Goal: Task Accomplishment & Management: Manage account settings

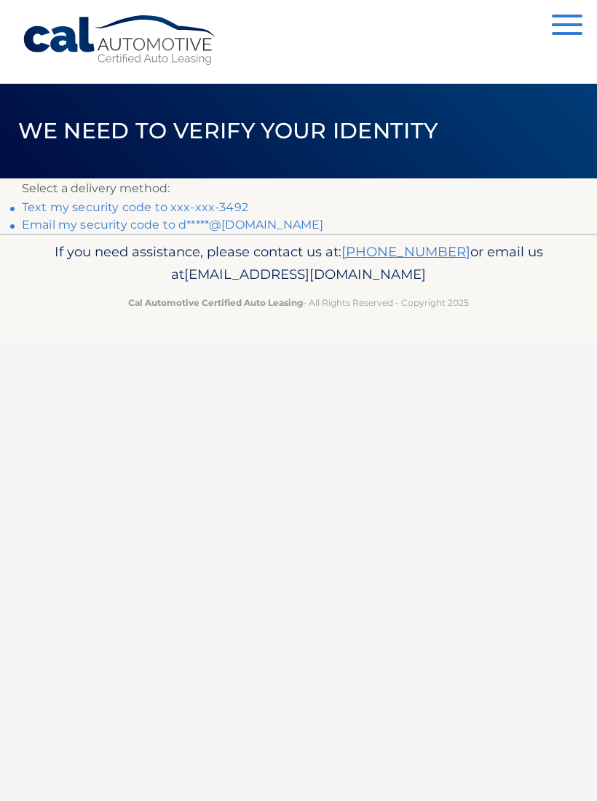
click at [226, 210] on link "Text my security code to xxx-xxx-3492" at bounding box center [135, 207] width 227 height 14
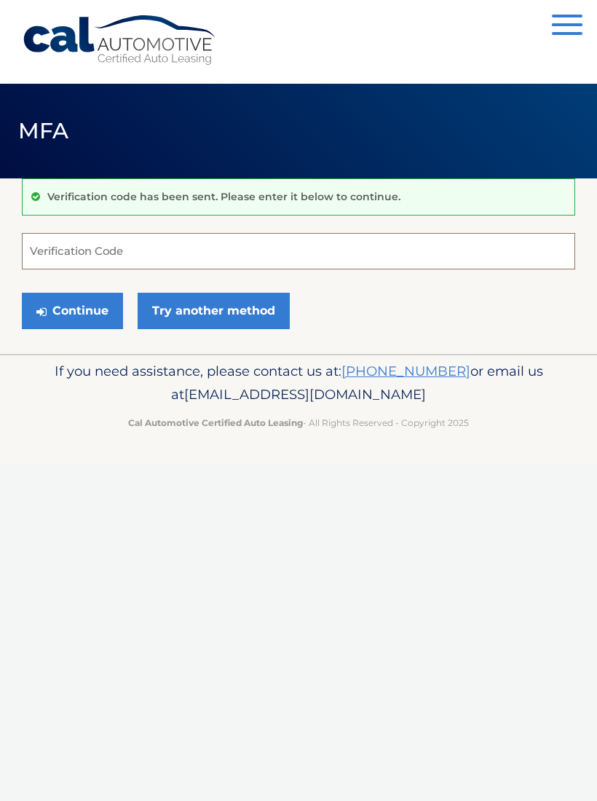
click at [224, 250] on input "Verification Code" at bounding box center [299, 251] width 554 height 36
type input "683628"
click at [86, 317] on button "Continue" at bounding box center [72, 311] width 101 height 36
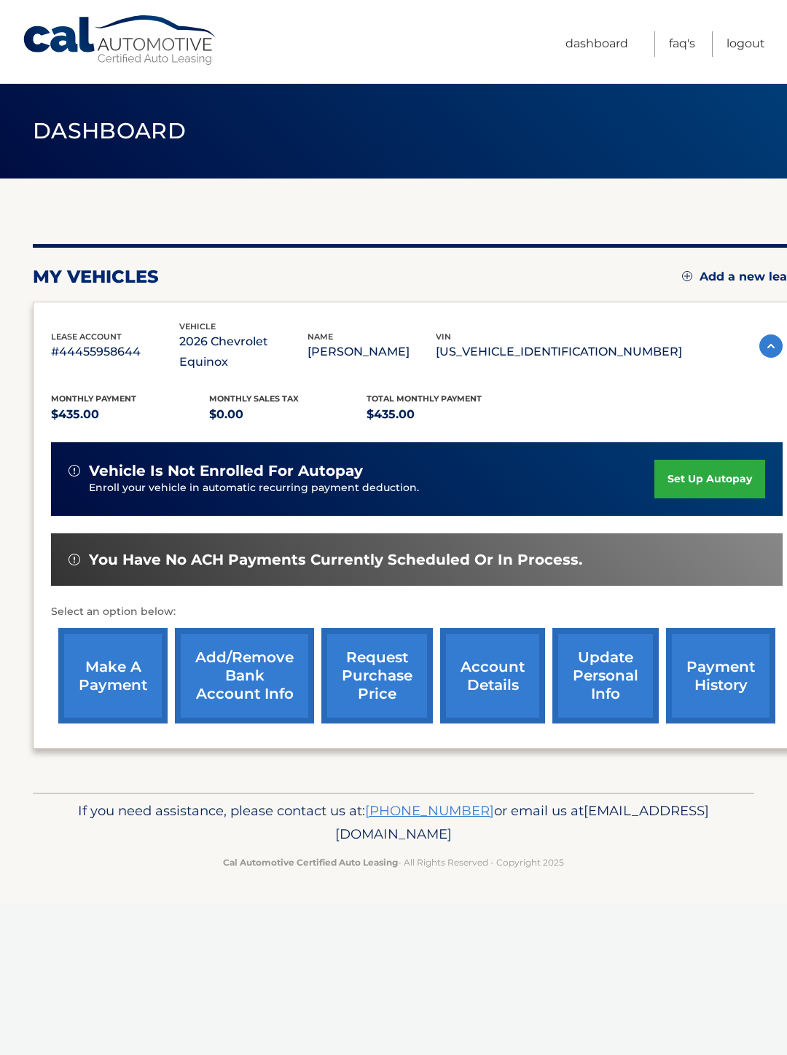
click at [99, 647] on link "make a payment" at bounding box center [112, 675] width 109 height 95
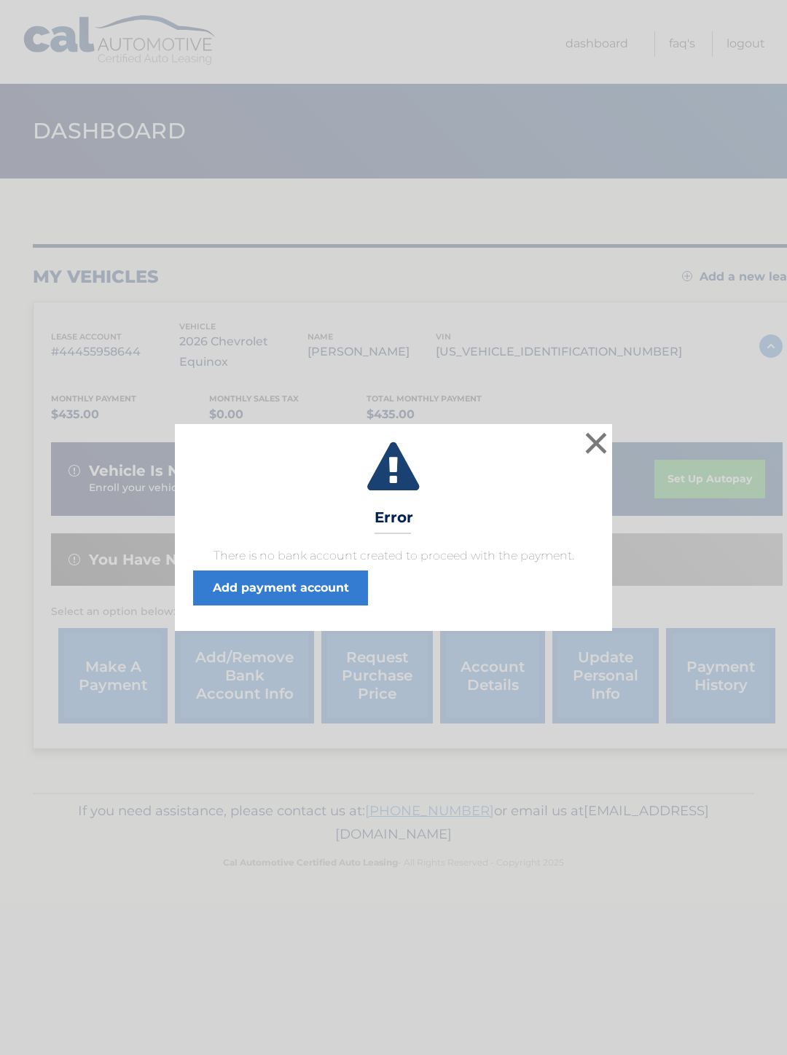
click at [619, 437] on div "× Error There is no bank account created to proceed with the payment. Add payme…" at bounding box center [393, 527] width 775 height 207
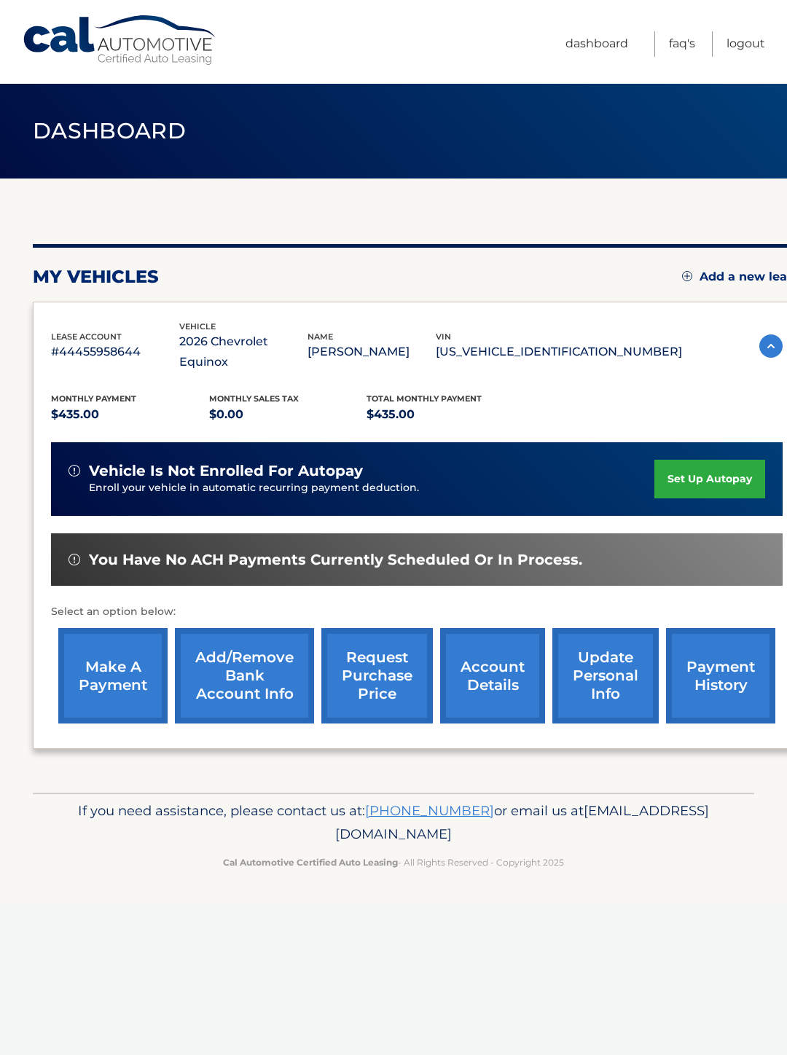
click at [109, 668] on link "make a payment" at bounding box center [112, 675] width 109 height 95
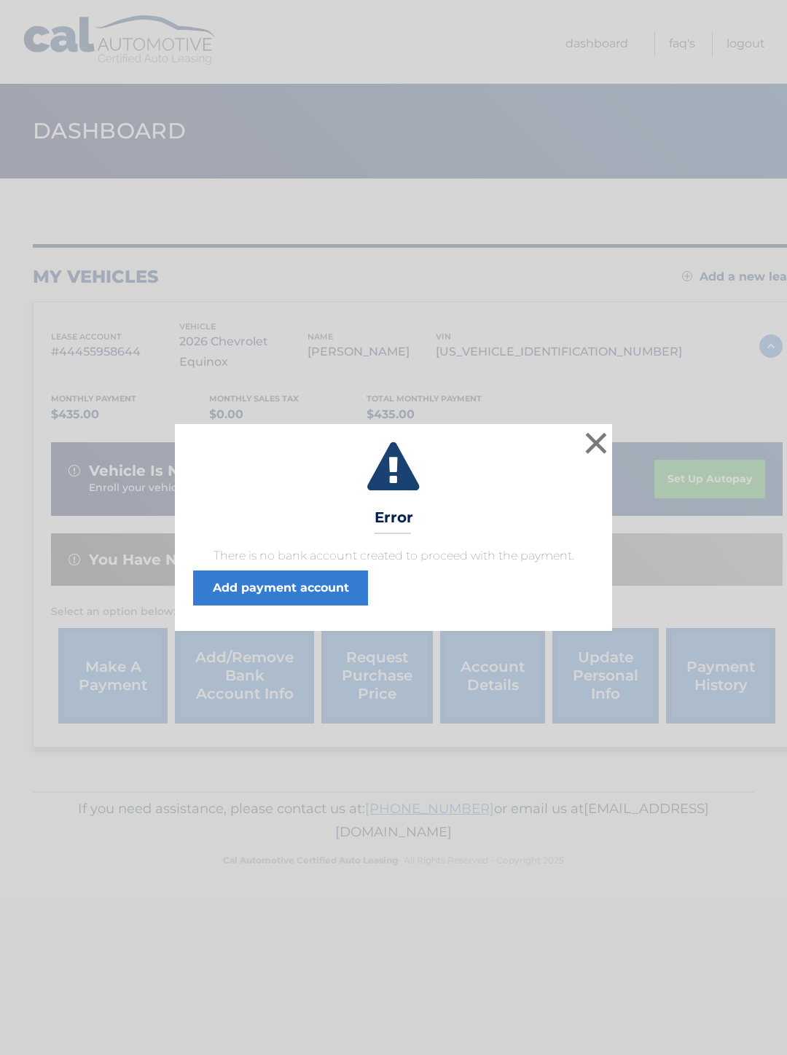
click at [127, 640] on div "× Error There is no bank account created to proceed with the payment. Add payme…" at bounding box center [393, 527] width 787 height 1055
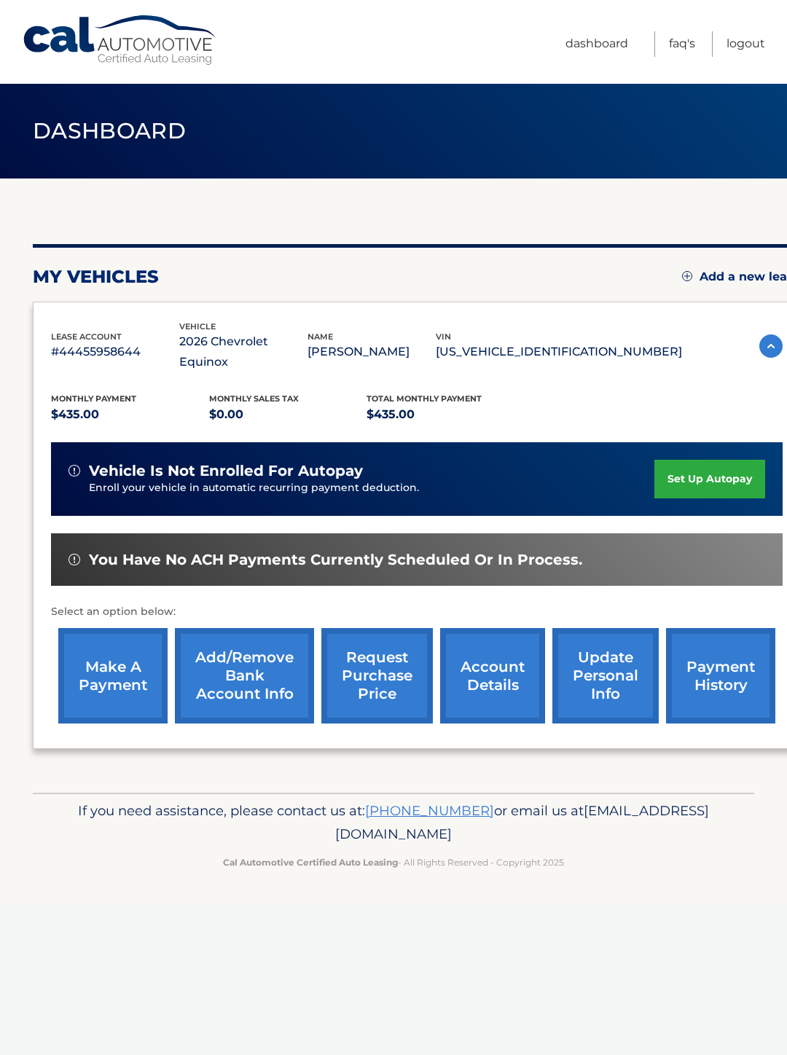
click at [118, 664] on link "make a payment" at bounding box center [112, 675] width 109 height 95
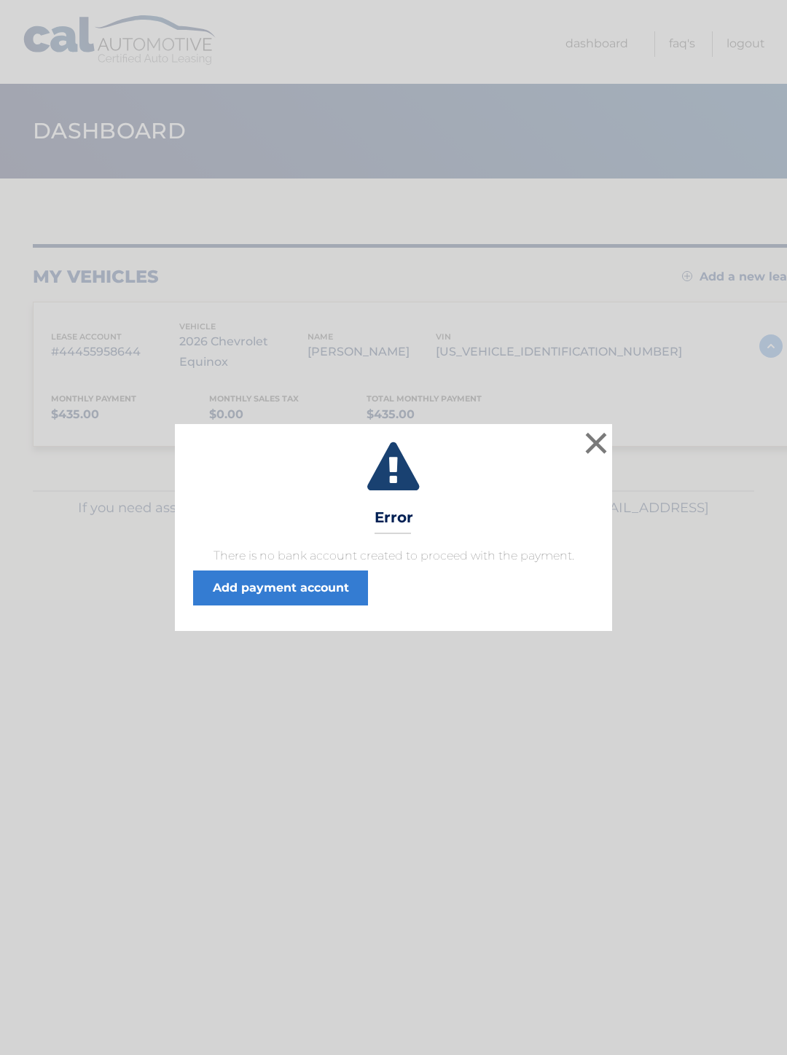
click at [111, 659] on div "× Error There is no bank account created to proceed with the payment. Add payme…" at bounding box center [393, 527] width 787 height 1055
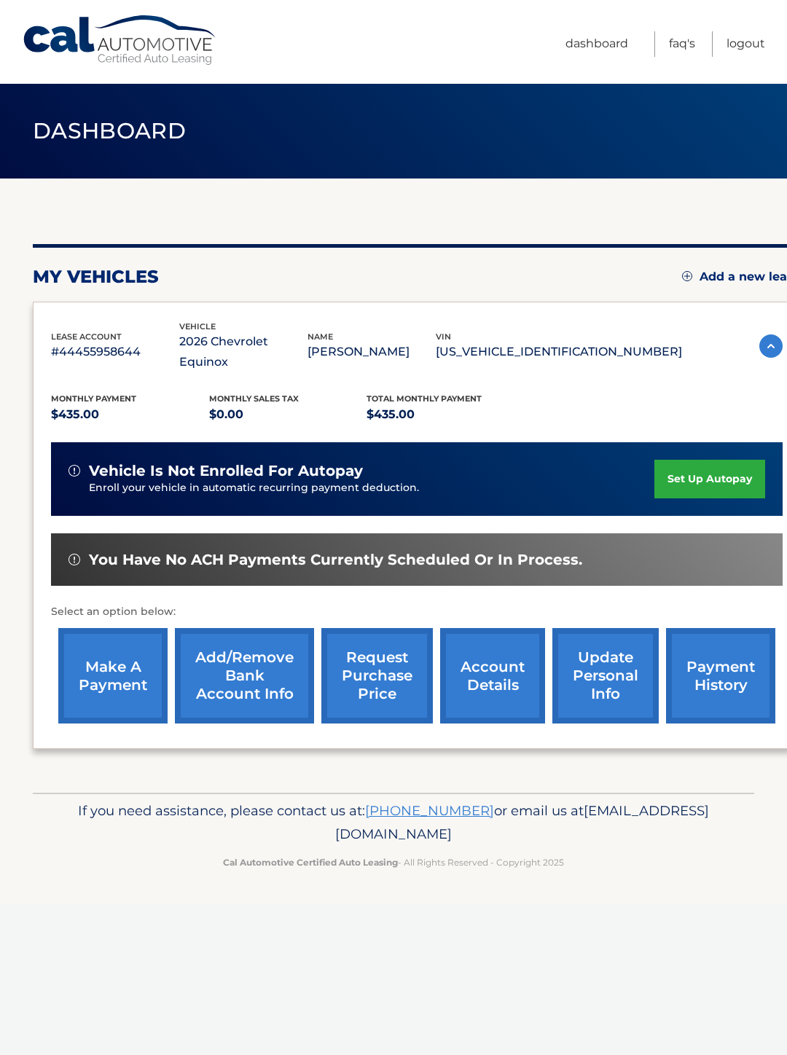
click at [117, 654] on link "make a payment" at bounding box center [112, 675] width 109 height 95
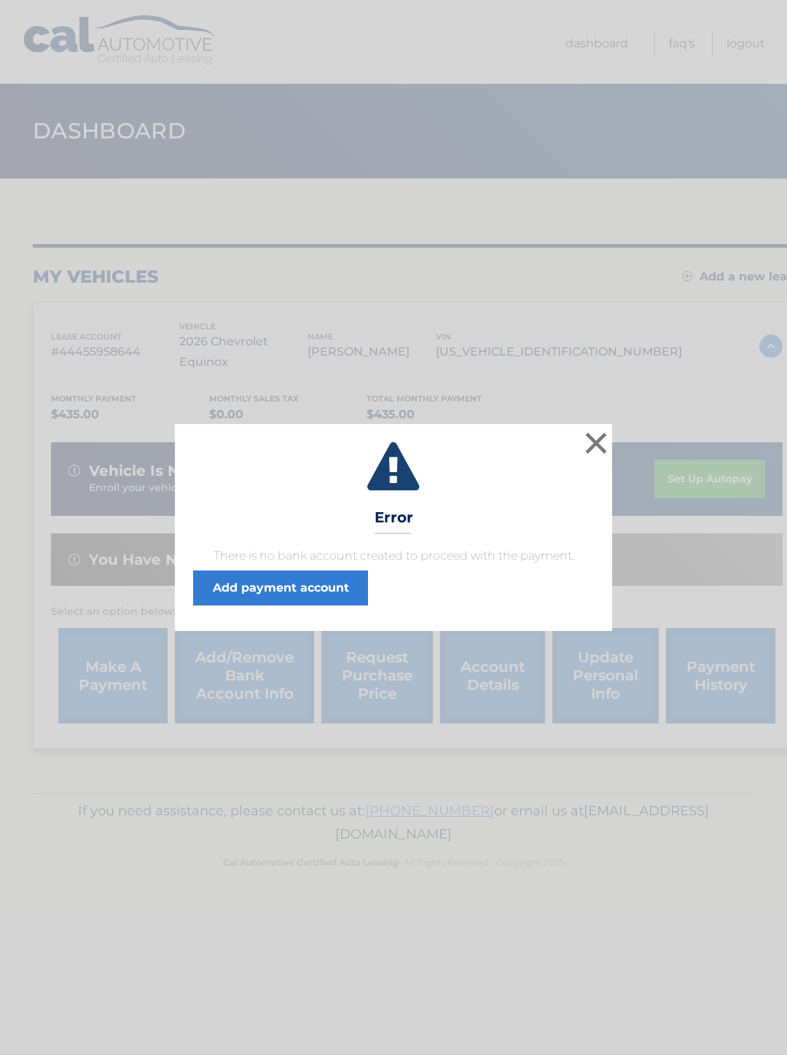
click at [300, 594] on link "Add payment account" at bounding box center [280, 587] width 175 height 35
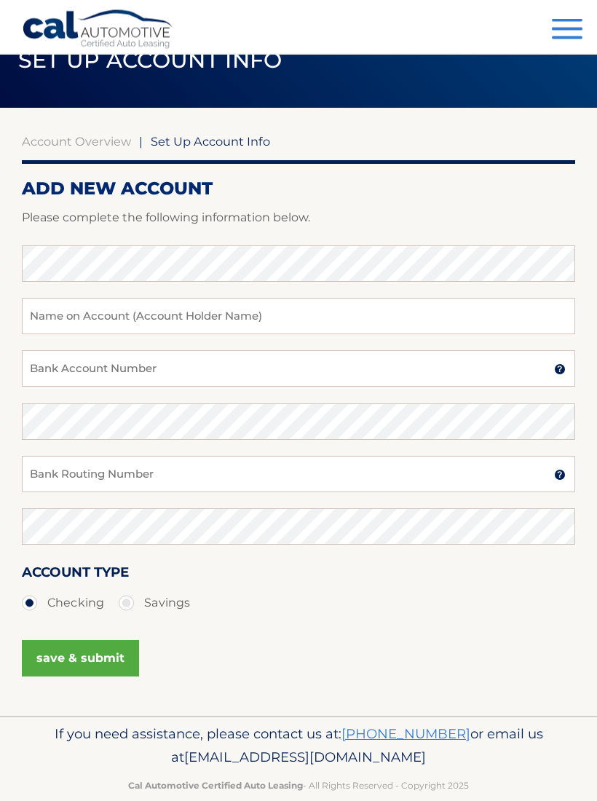
scroll to position [70, 0]
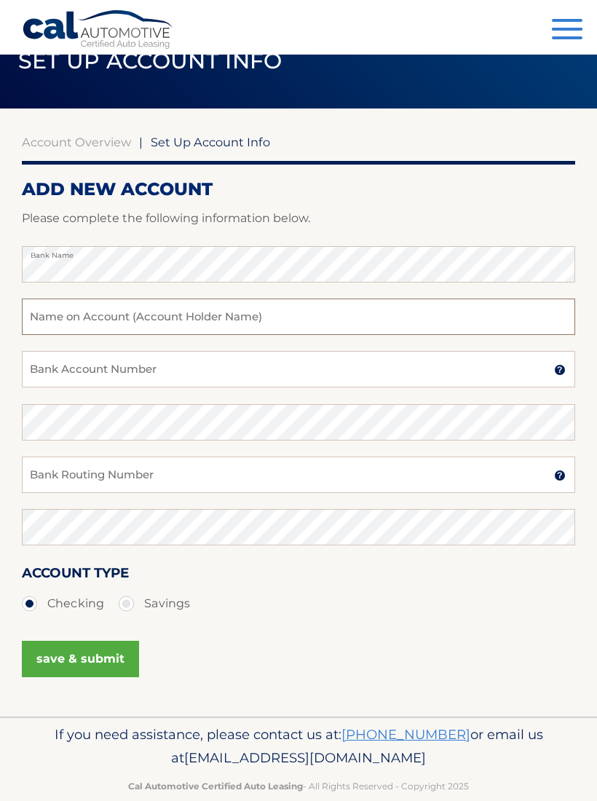
click at [282, 323] on input "text" at bounding box center [299, 317] width 554 height 36
type input "[PERSON_NAME]"
click at [187, 372] on input "Bank Account Number" at bounding box center [299, 369] width 554 height 36
type input "0091120154"
click at [161, 478] on input "Bank Routing Number" at bounding box center [299, 475] width 554 height 36
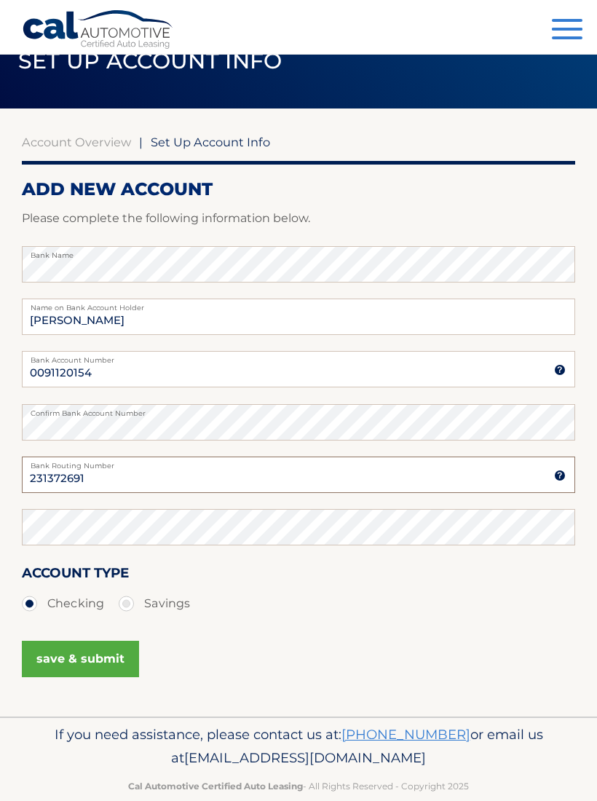
type input "231372691"
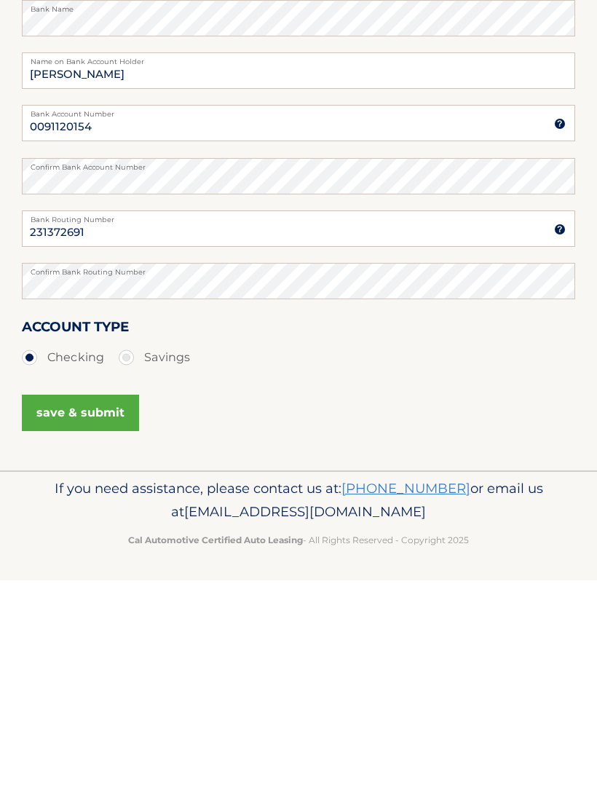
click at [27, 564] on label "Checking" at bounding box center [63, 578] width 82 height 29
click at [28, 564] on input "Checking" at bounding box center [35, 575] width 15 height 23
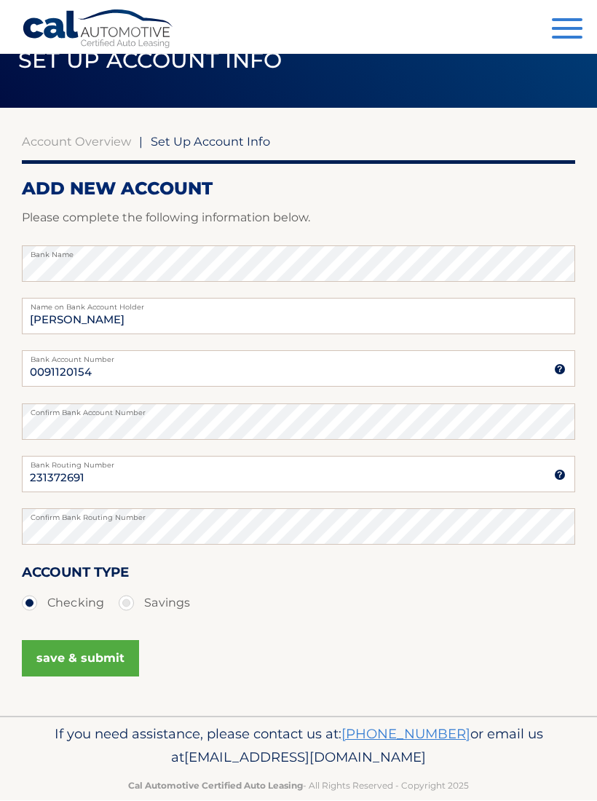
click at [97, 656] on button "save & submit" at bounding box center [80, 659] width 117 height 36
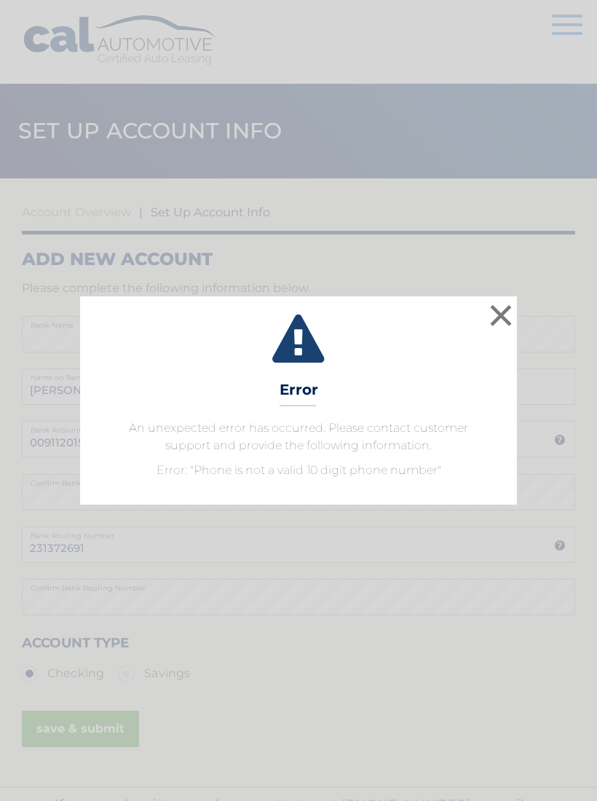
click at [495, 315] on button "×" at bounding box center [501, 315] width 29 height 29
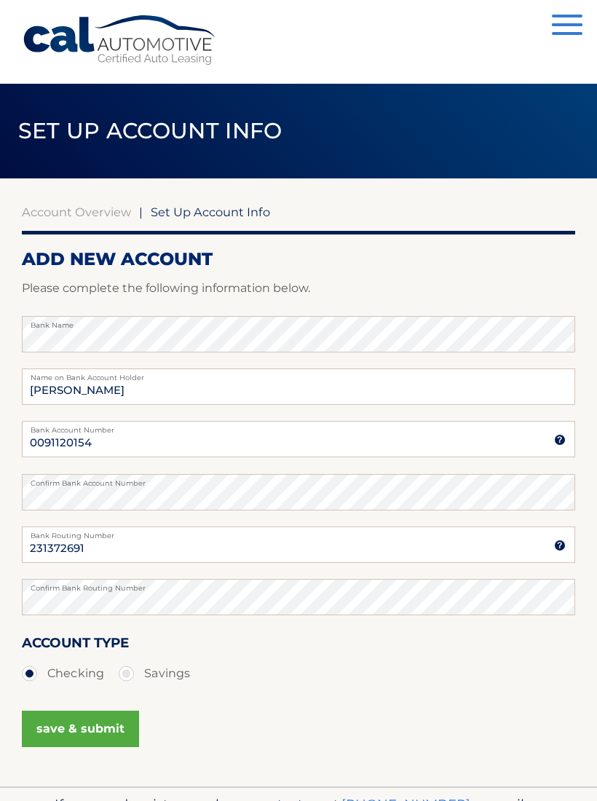
click at [559, 28] on button "Menu" at bounding box center [567, 27] width 31 height 24
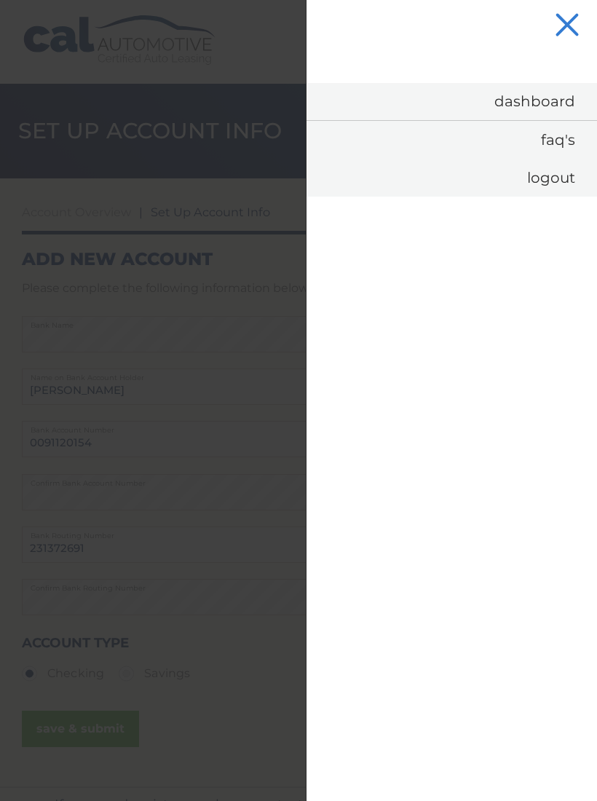
click at [562, 140] on link "FAQ's" at bounding box center [452, 140] width 291 height 38
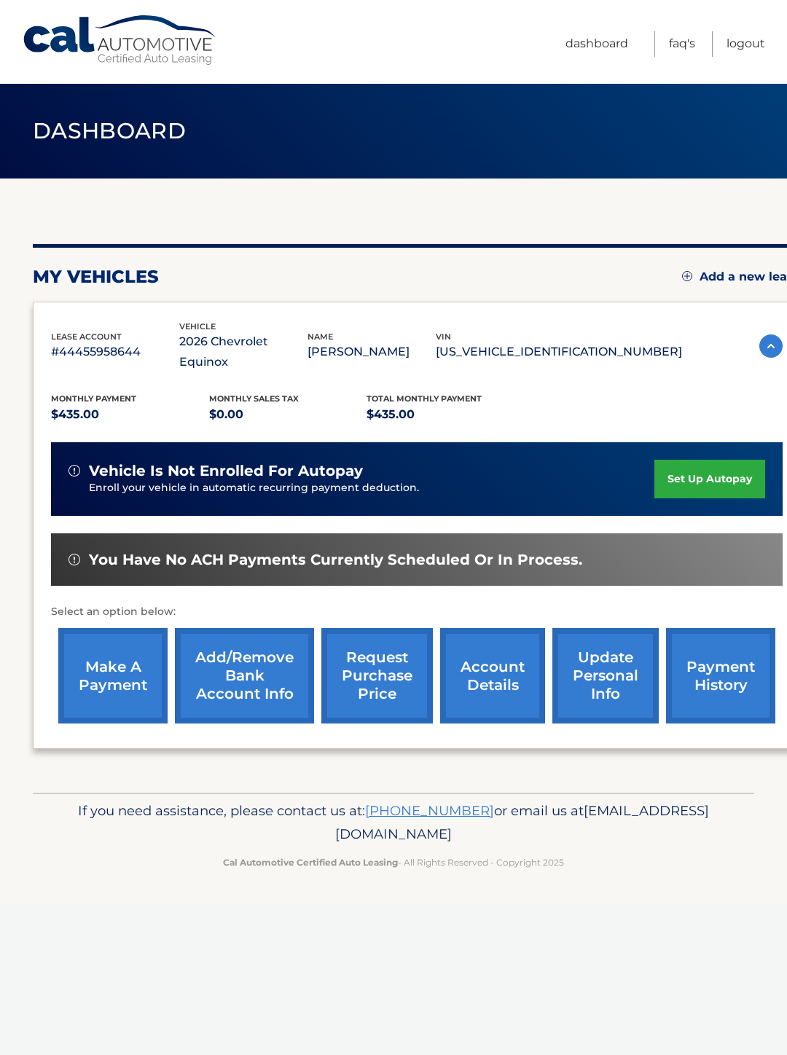
click at [252, 630] on link "Add/Remove bank account info" at bounding box center [244, 675] width 139 height 95
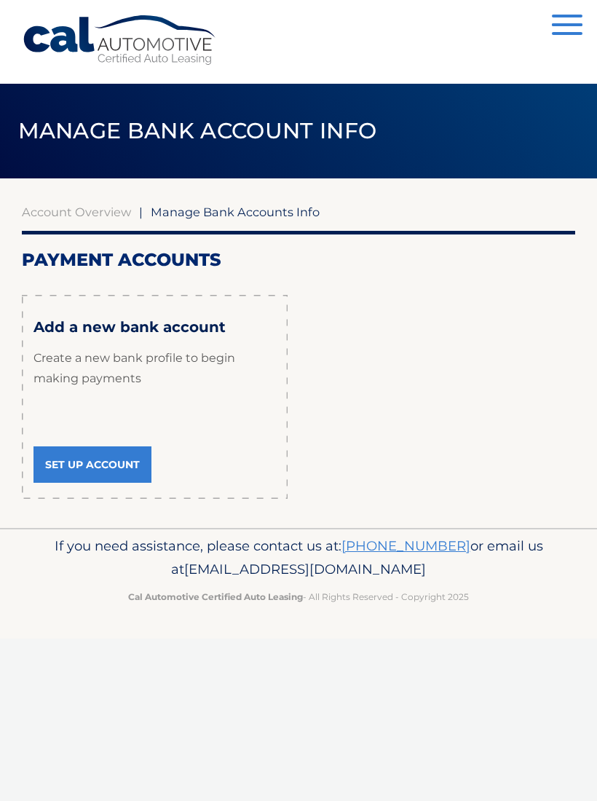
click at [111, 472] on link "Set Up Account" at bounding box center [93, 465] width 118 height 36
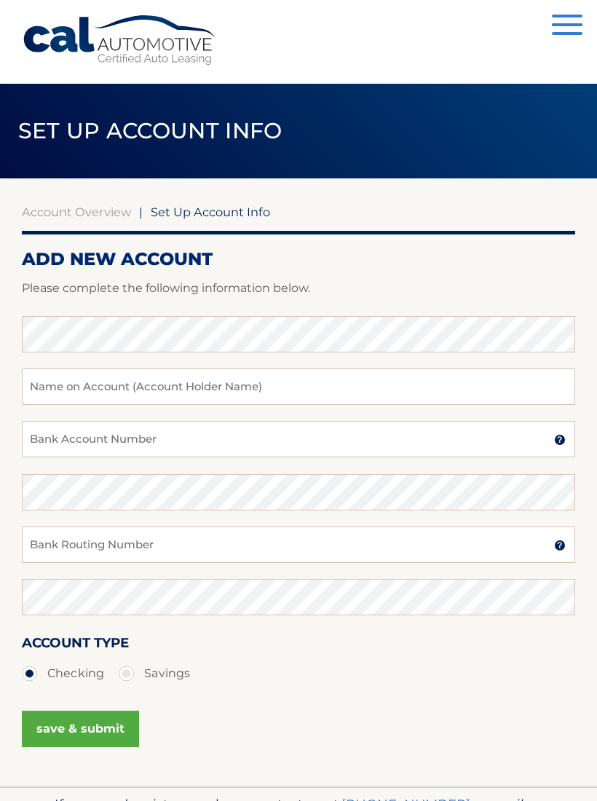
click at [129, 673] on label "Savings" at bounding box center [154, 673] width 71 height 29
click at [129, 673] on input "Savings" at bounding box center [132, 670] width 15 height 23
radio input "true"
click at [132, 671] on label "Savings" at bounding box center [154, 673] width 71 height 29
click at [132, 671] on input "Savings" at bounding box center [132, 670] width 15 height 23
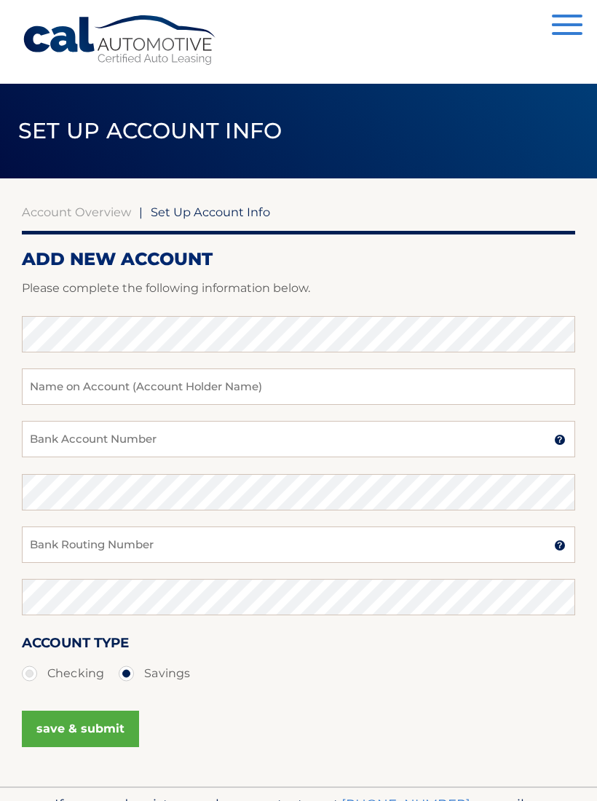
click at [32, 680] on label "Checking" at bounding box center [63, 673] width 82 height 29
click at [32, 680] on input "Checking" at bounding box center [35, 670] width 15 height 23
radio input "true"
click at [32, 680] on label "Checking" at bounding box center [63, 673] width 82 height 29
click at [32, 680] on input "Checking" at bounding box center [35, 670] width 15 height 23
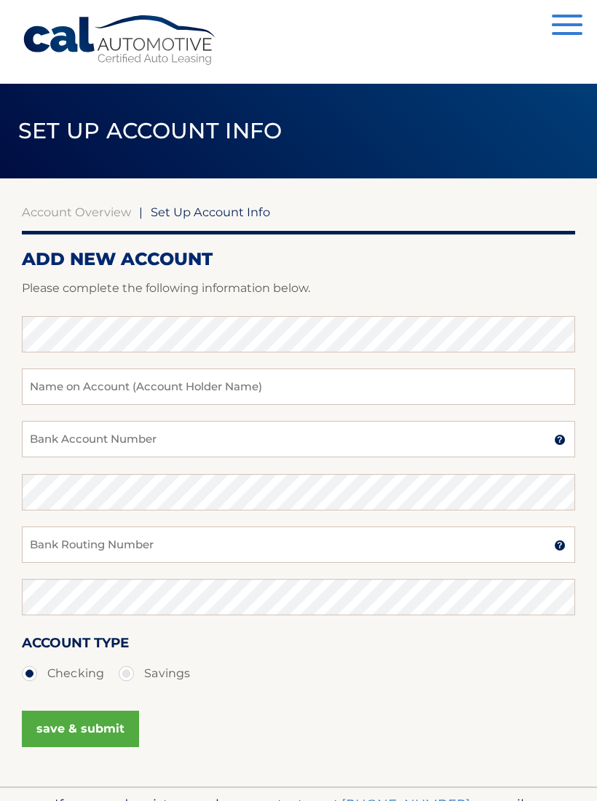
click at [562, 36] on button "Menu" at bounding box center [567, 27] width 31 height 24
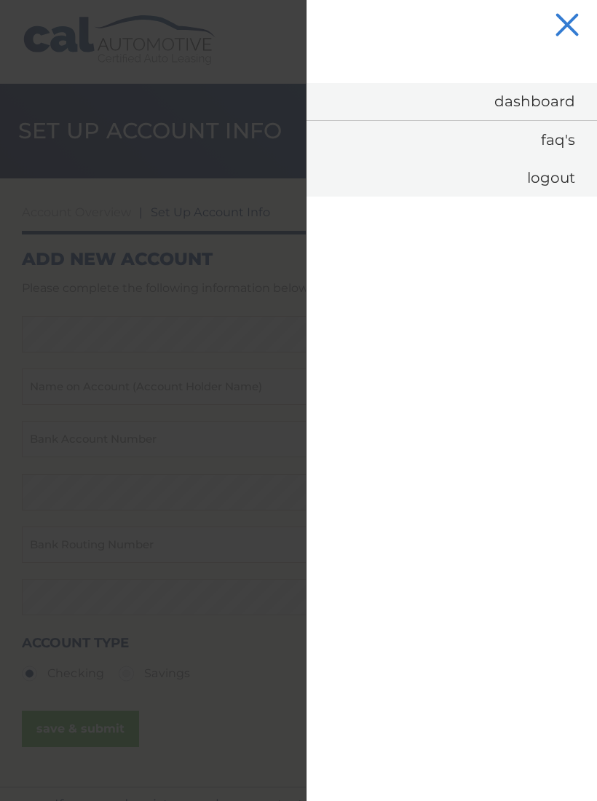
click at [570, 145] on link "FAQ's" at bounding box center [452, 140] width 291 height 38
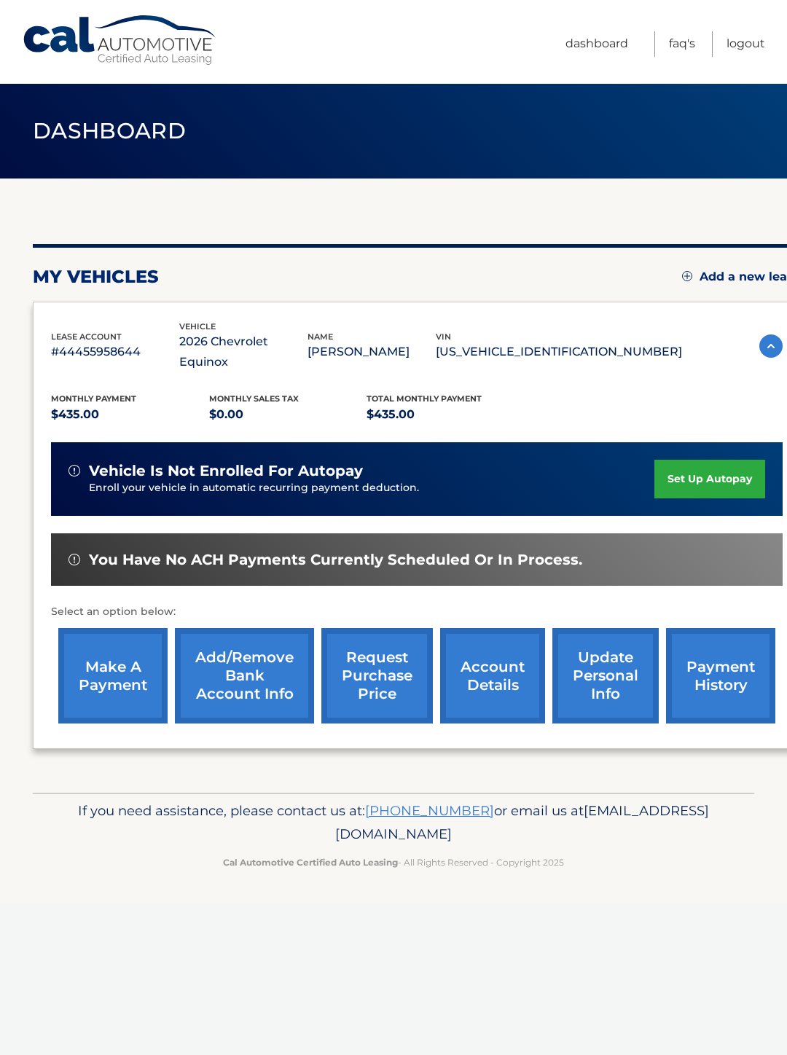
click at [489, 659] on link "account details" at bounding box center [492, 675] width 105 height 95
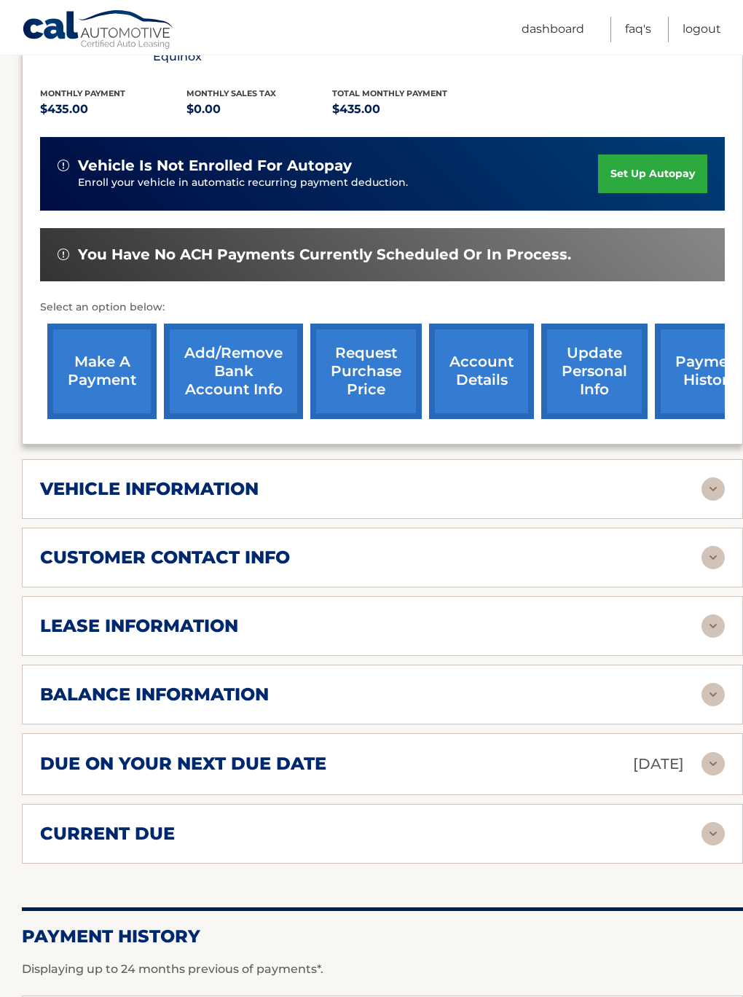
scroll to position [335, 0]
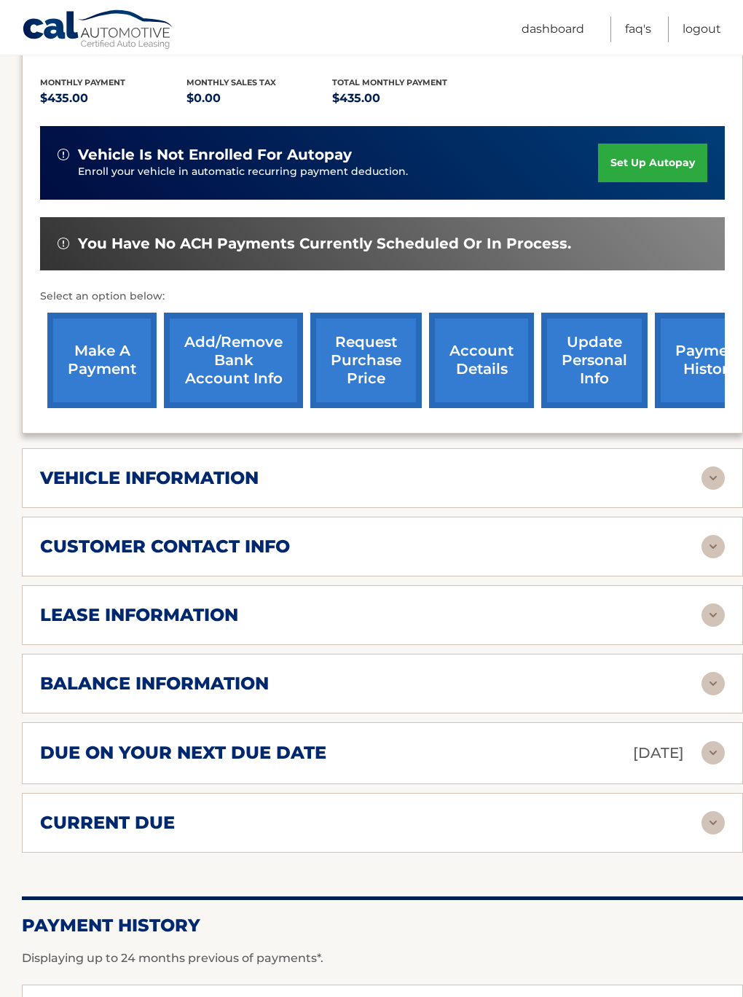
click at [649, 740] on p "Aug 23, 2025" at bounding box center [658, 752] width 51 height 25
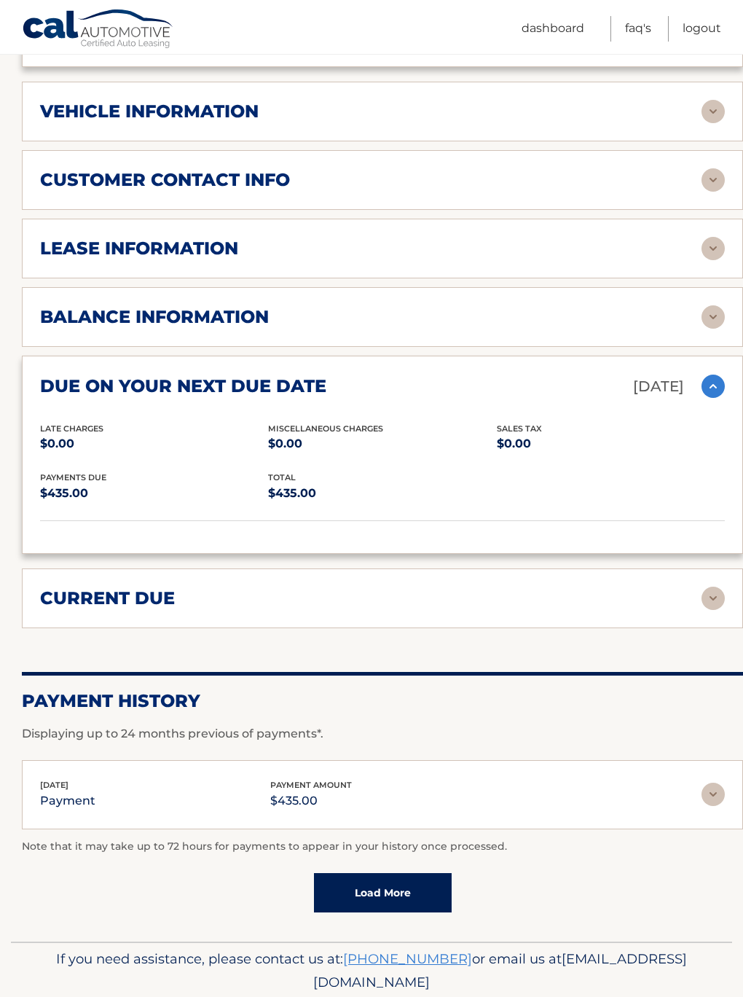
scroll to position [701, 0]
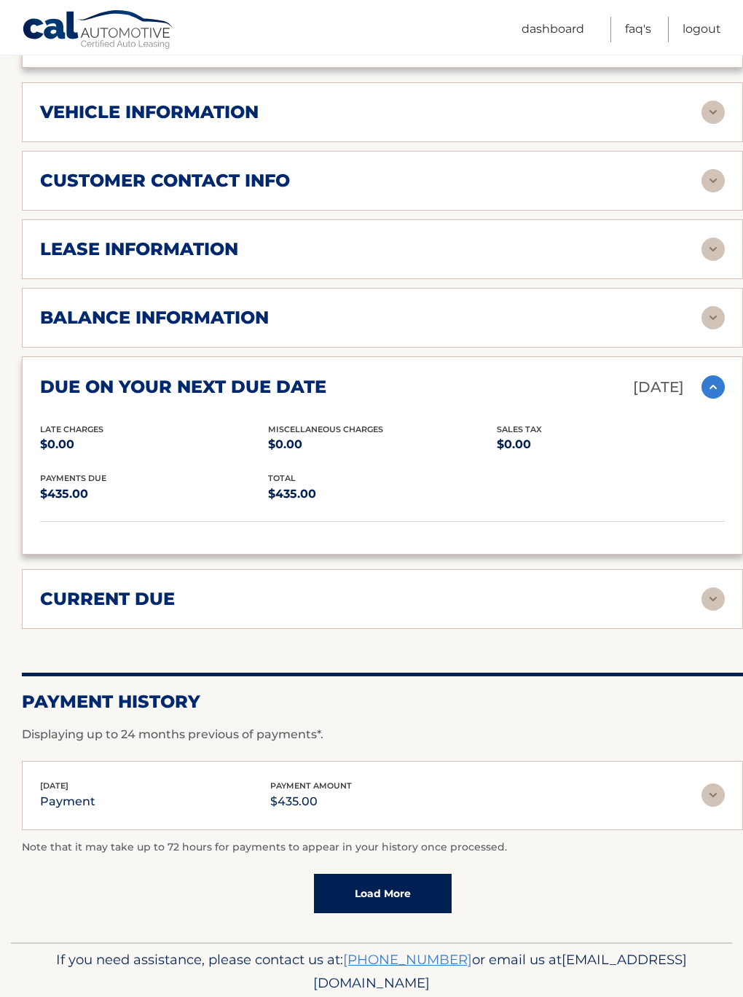
click at [414, 873] on link "Load More" at bounding box center [383, 892] width 138 height 39
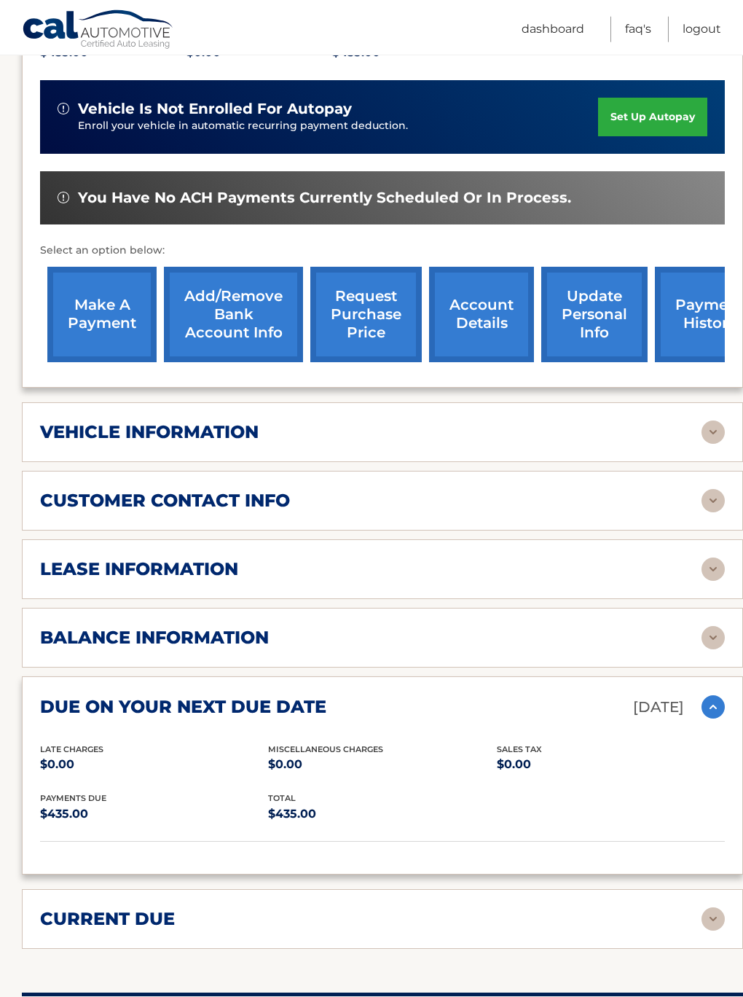
scroll to position [390, 0]
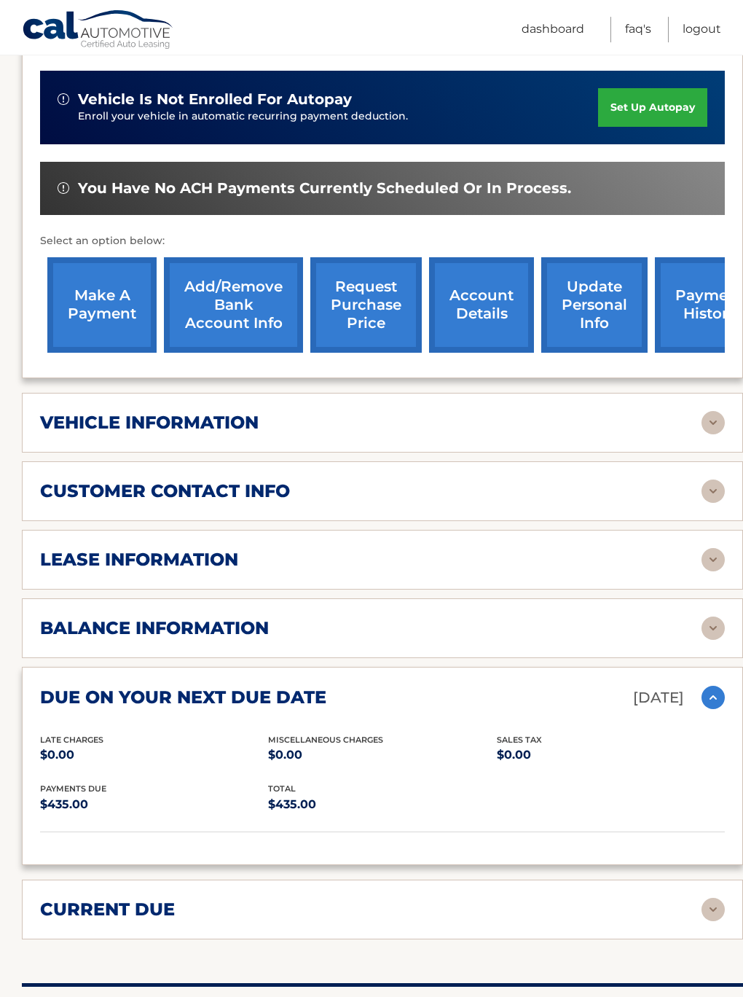
click at [714, 616] on img at bounding box center [713, 627] width 23 height 23
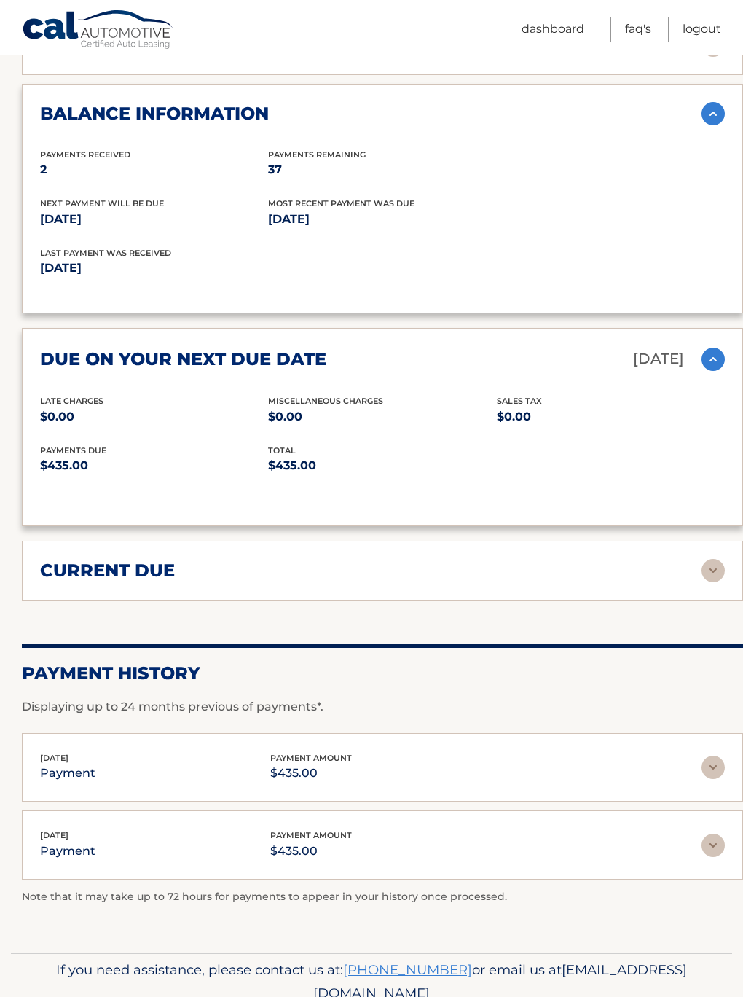
scroll to position [914, 0]
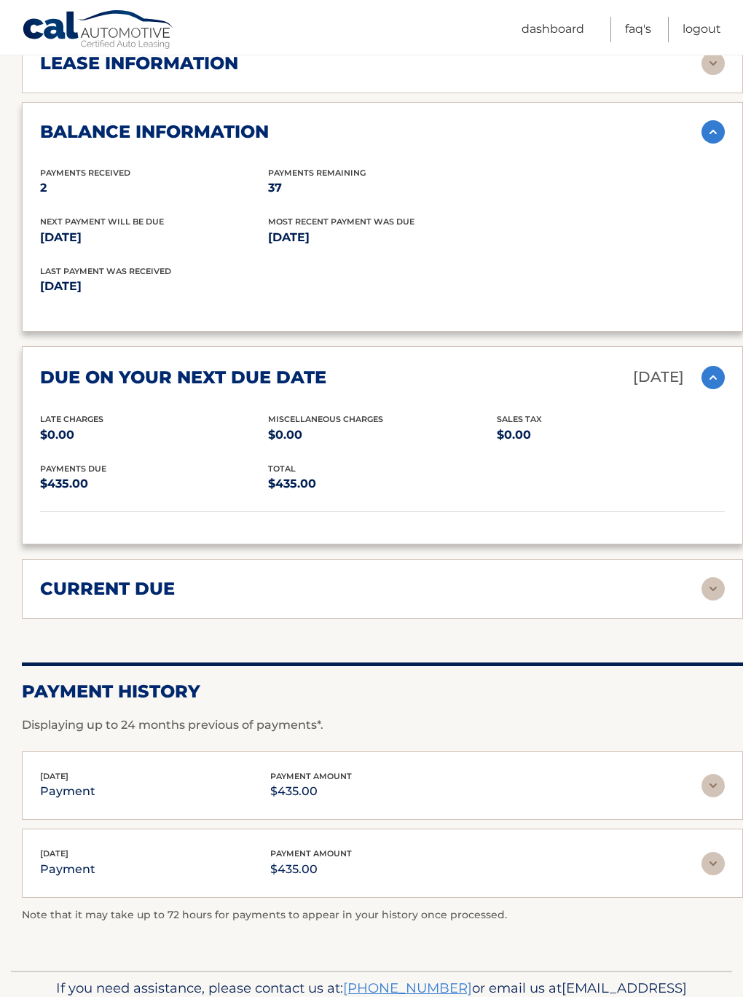
click at [716, 577] on img at bounding box center [713, 588] width 23 height 23
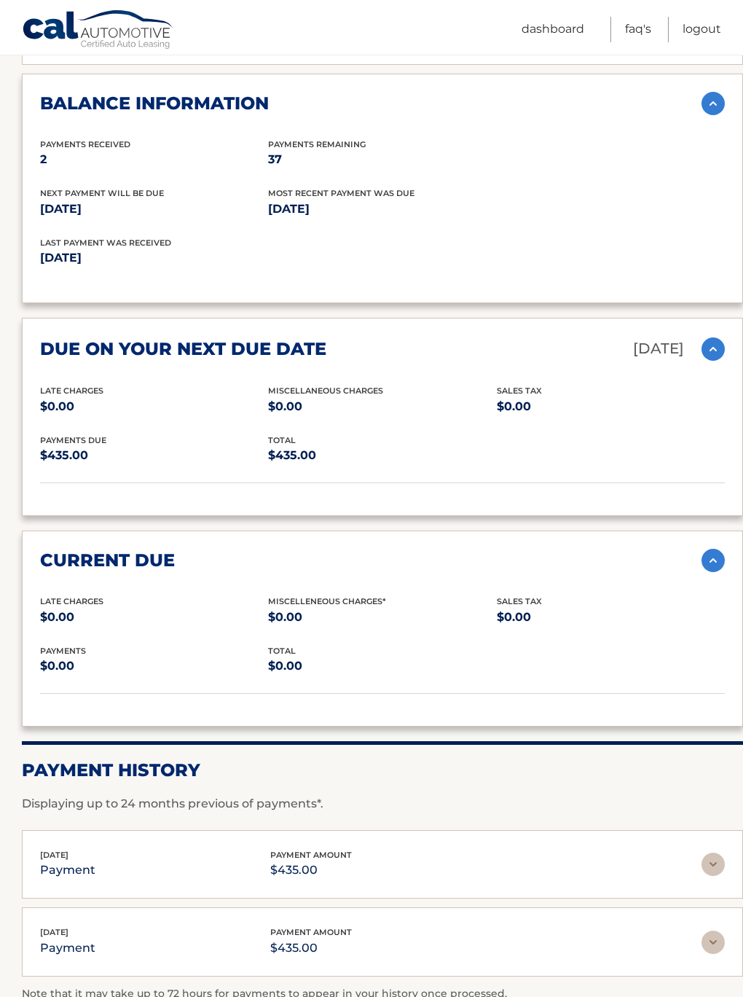
scroll to position [916, 0]
click at [637, 27] on link "FAQ's" at bounding box center [638, 29] width 26 height 25
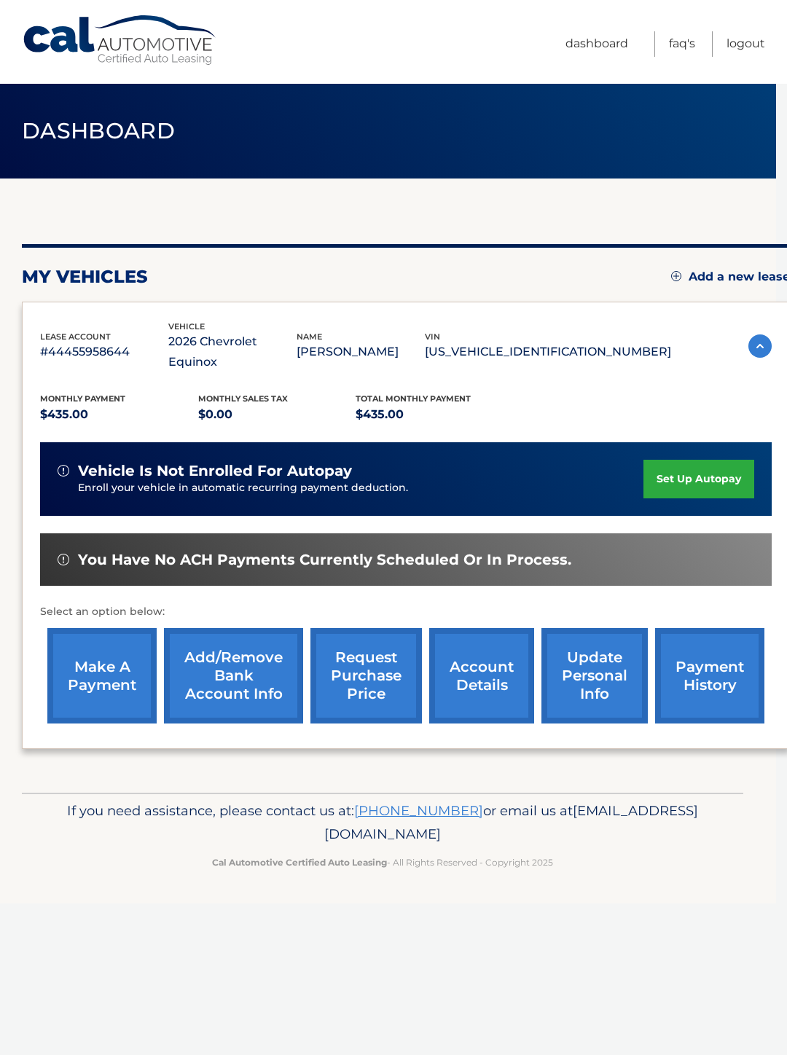
scroll to position [0, 10]
click at [695, 460] on link "set up autopay" at bounding box center [699, 479] width 111 height 39
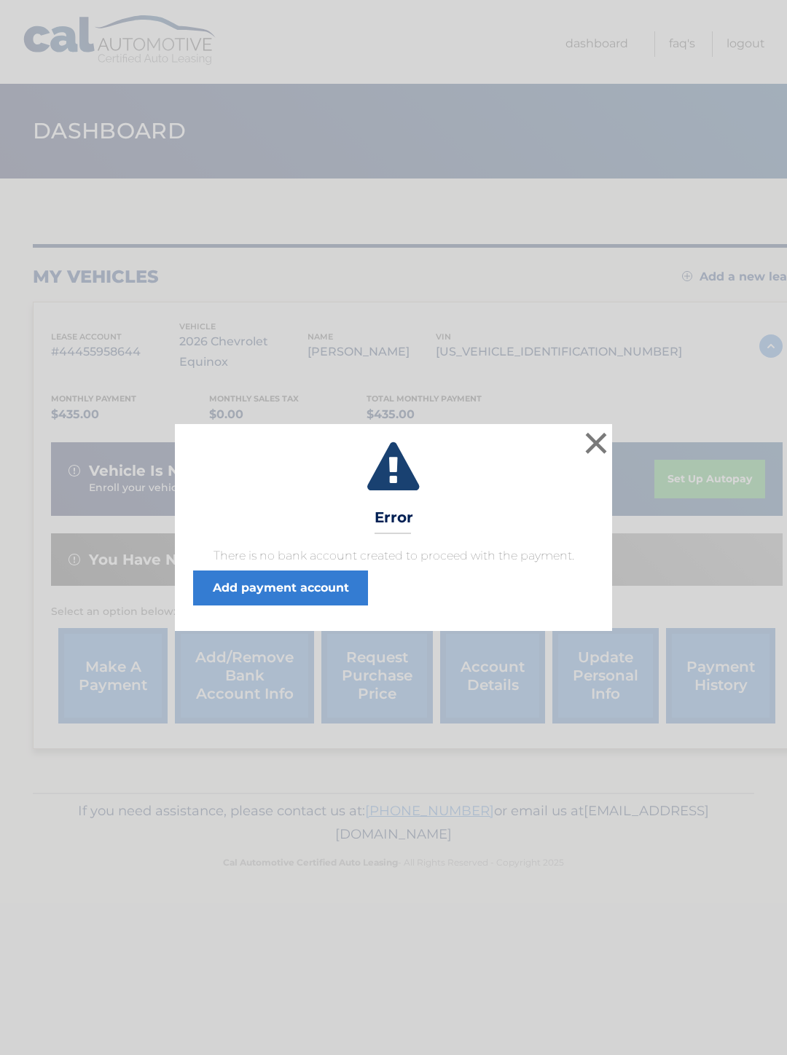
click at [594, 452] on button "×" at bounding box center [595, 442] width 29 height 29
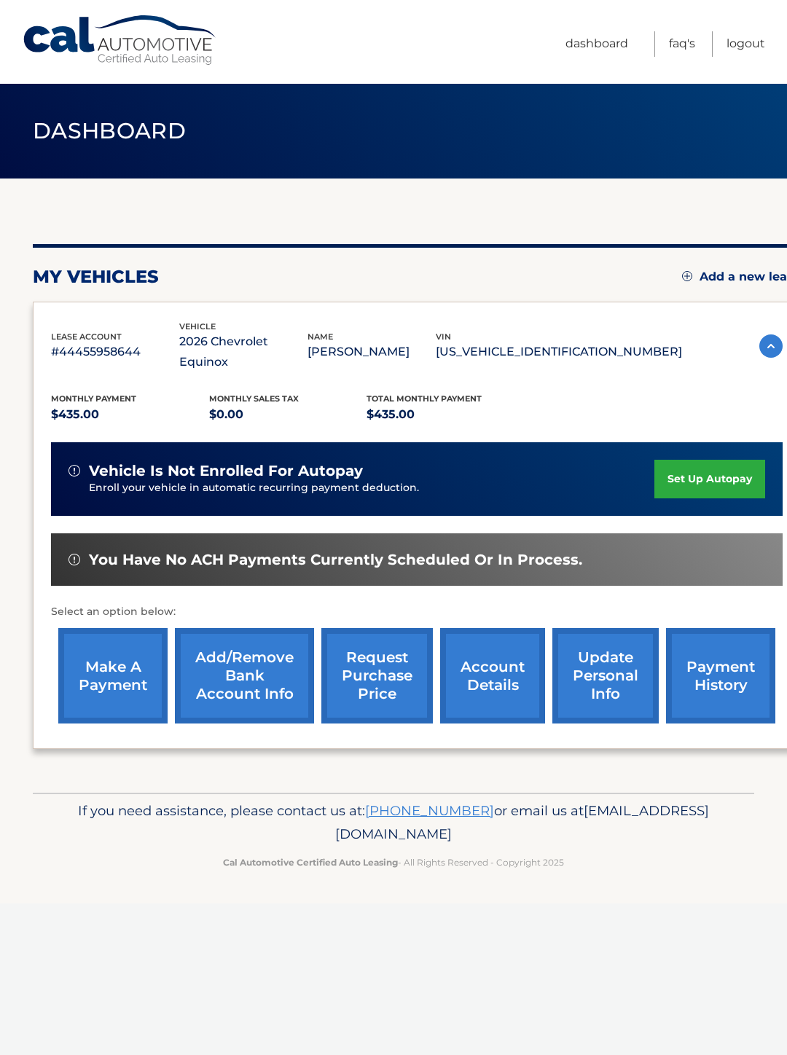
click at [618, 651] on link "update personal info" at bounding box center [605, 675] width 106 height 95
click at [603, 675] on link "update personal info" at bounding box center [605, 675] width 106 height 95
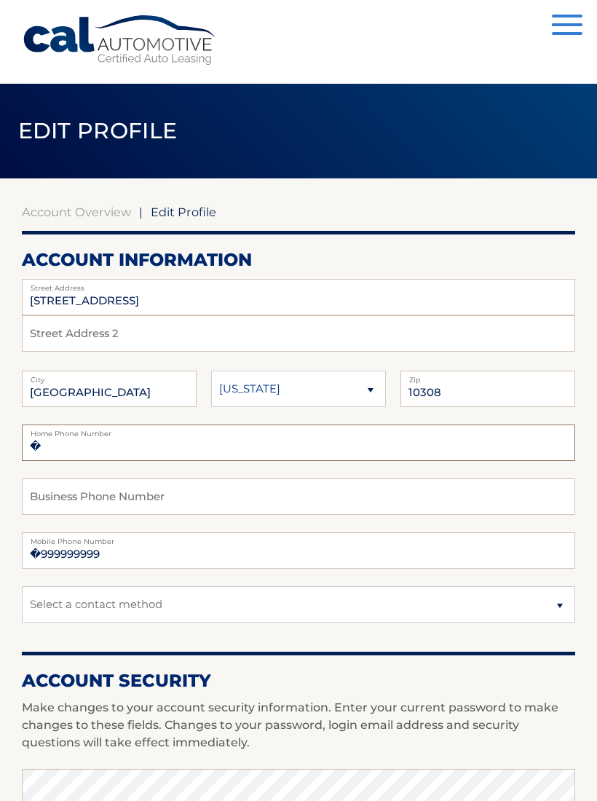
click at [195, 437] on input "�" at bounding box center [299, 443] width 554 height 36
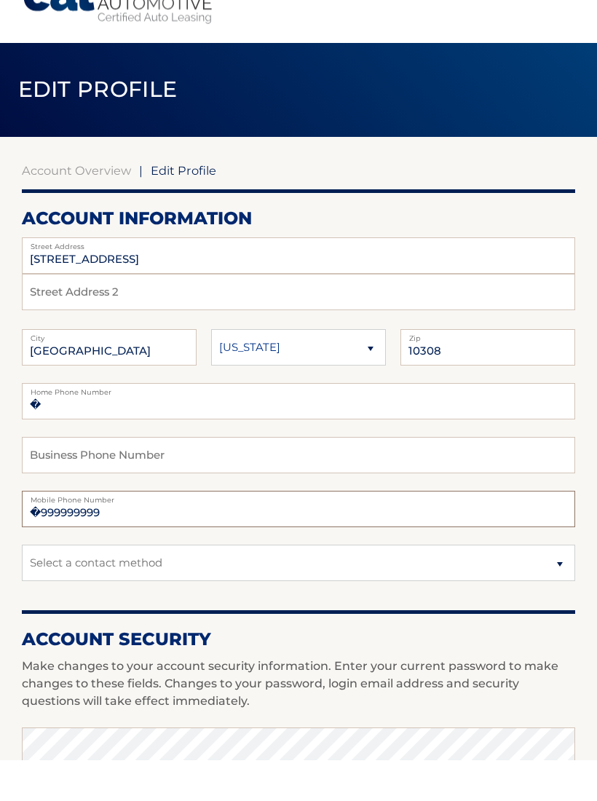
click at [143, 533] on input "�999999999" at bounding box center [299, 551] width 554 height 36
type input "�"
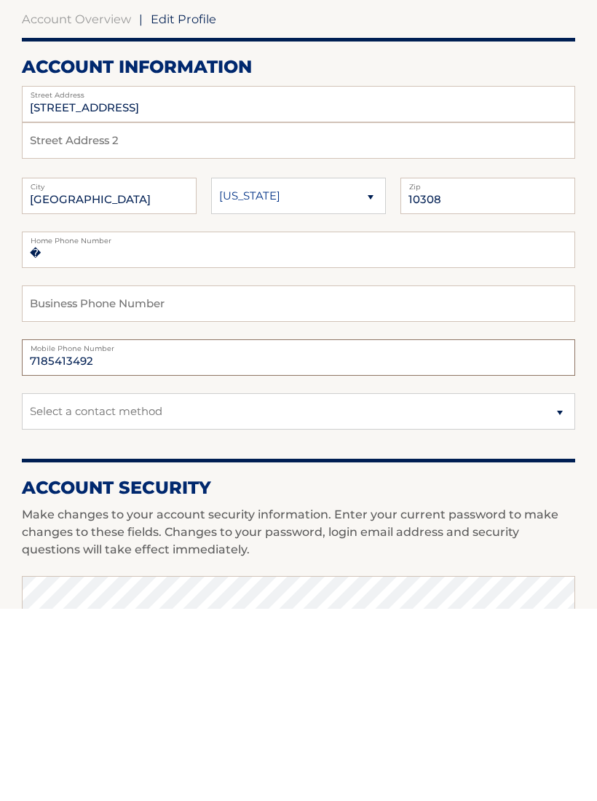
type input "7185413492"
click at [559, 586] on select "Select a contact method Mobile Home" at bounding box center [299, 604] width 554 height 36
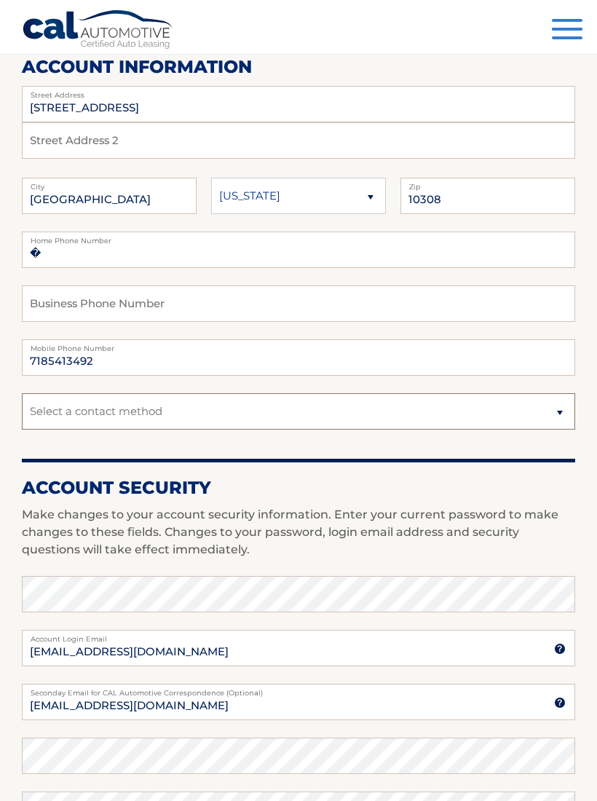
select select "1"
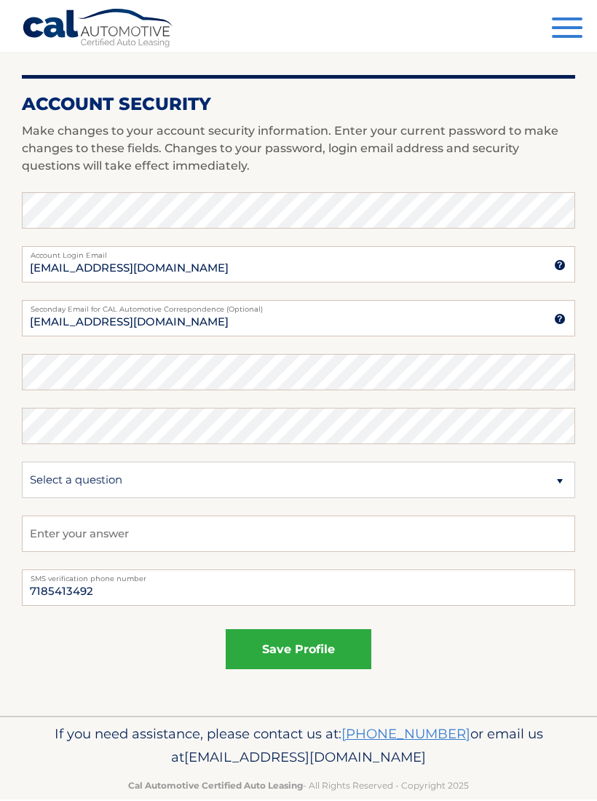
scroll to position [576, 0]
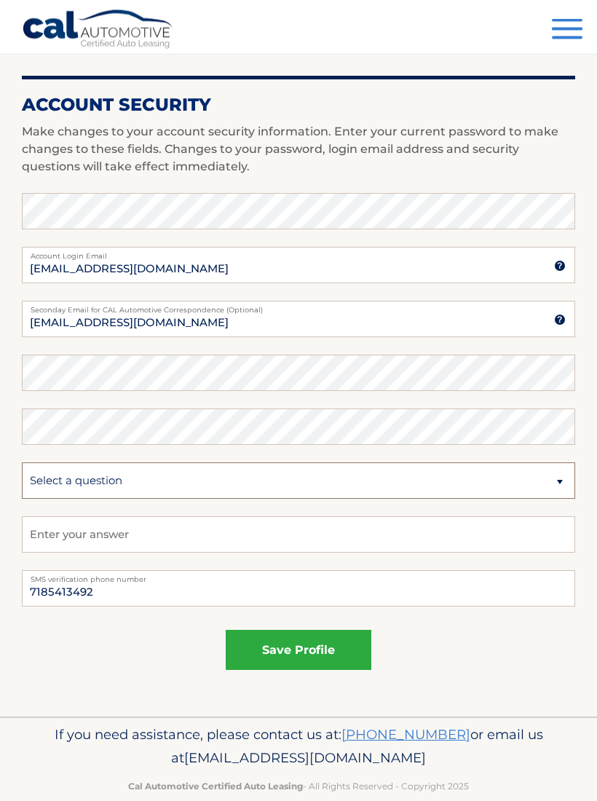
click at [556, 493] on select "Select a question What was the name of your elementary school? What is your mot…" at bounding box center [299, 481] width 554 height 36
click at [540, 538] on input "text" at bounding box center [299, 535] width 554 height 36
click at [588, 533] on section "Account Overview | Edit Profile account information 64 GENESEE AVE Street Addre…" at bounding box center [298, 160] width 597 height 1115
click at [566, 475] on select "Select a question What was the name of your elementary school? What is your mot…" at bounding box center [299, 481] width 554 height 36
select select "1"
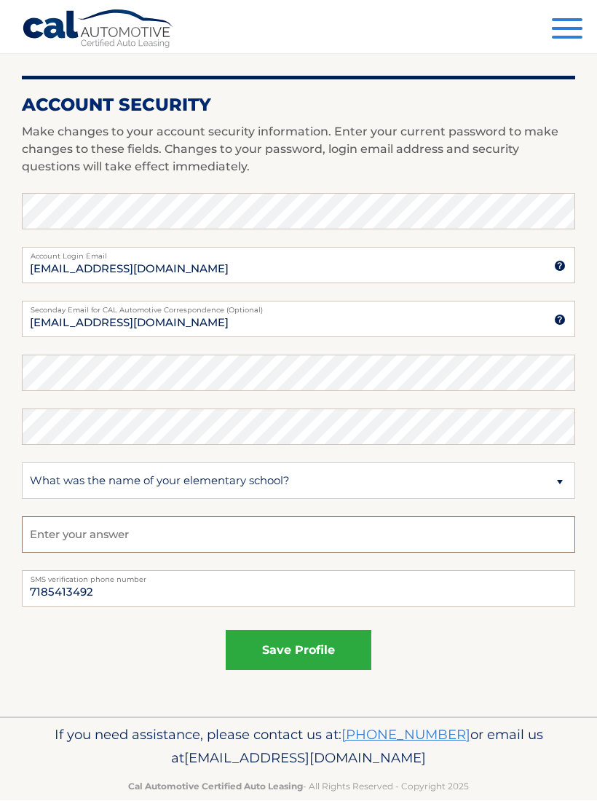
click at [175, 529] on input "text" at bounding box center [299, 535] width 554 height 36
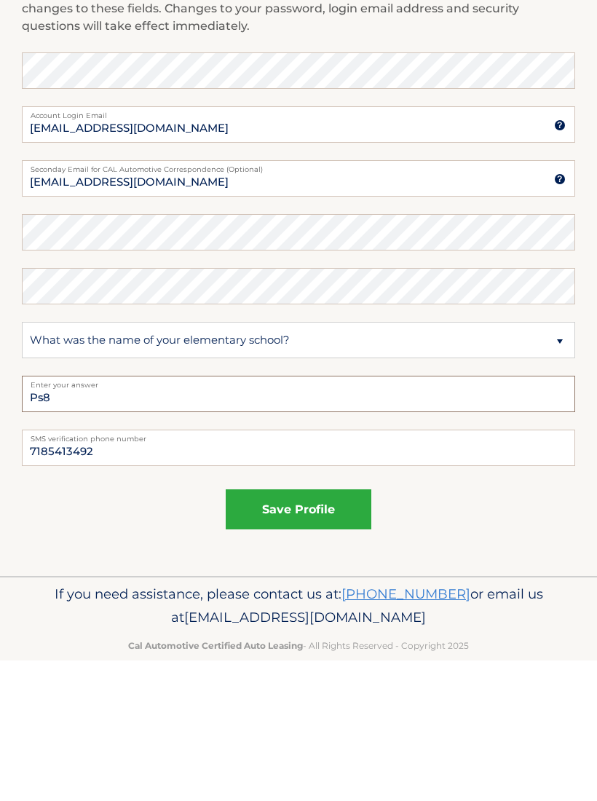
type input "Ps8"
click at [302, 631] on button "save profile" at bounding box center [299, 651] width 146 height 40
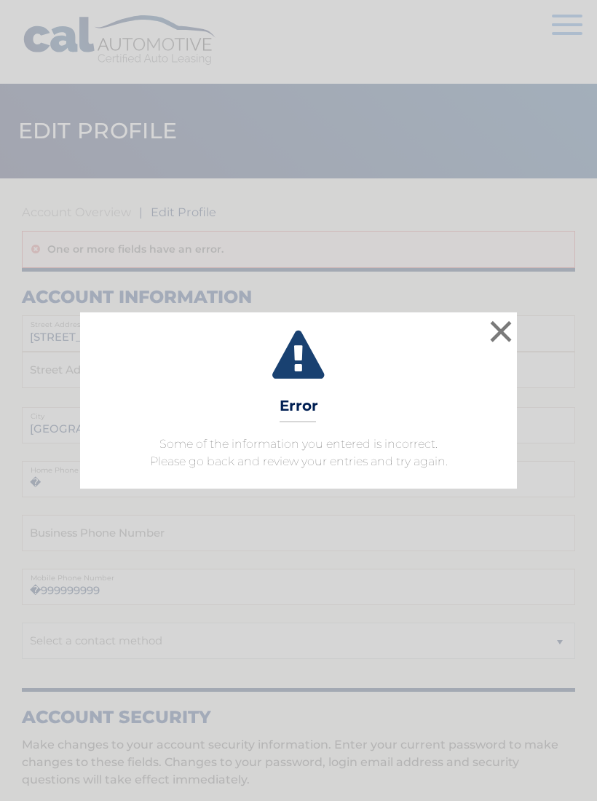
click at [506, 325] on button "×" at bounding box center [501, 331] width 29 height 29
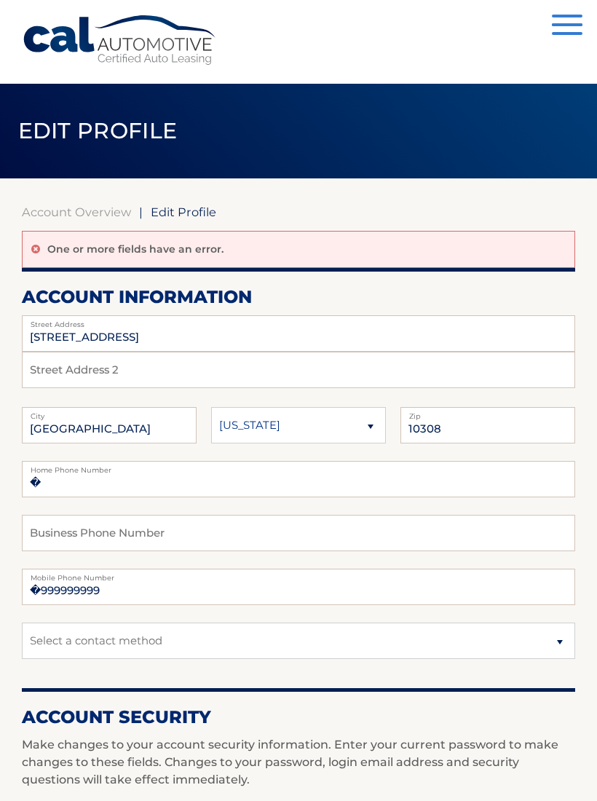
click at [267, 467] on label "Home Phone Number" at bounding box center [299, 467] width 554 height 12
click at [250, 476] on input "�" at bounding box center [299, 479] width 554 height 36
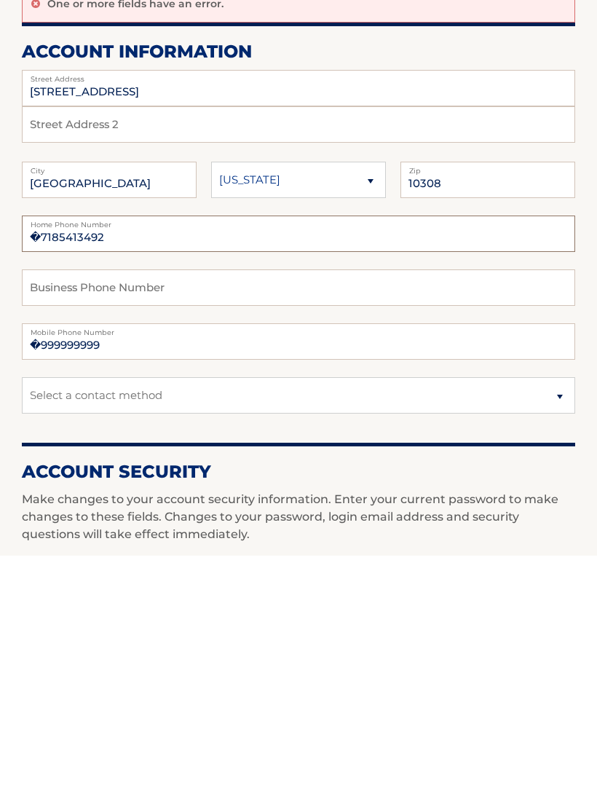
type input "�7185413492"
click at [141, 569] on input "�999999999" at bounding box center [299, 587] width 554 height 36
type input "�"
type input "[PHONE_NUMBER]"
click at [130, 461] on input "�7185413492" at bounding box center [299, 479] width 554 height 36
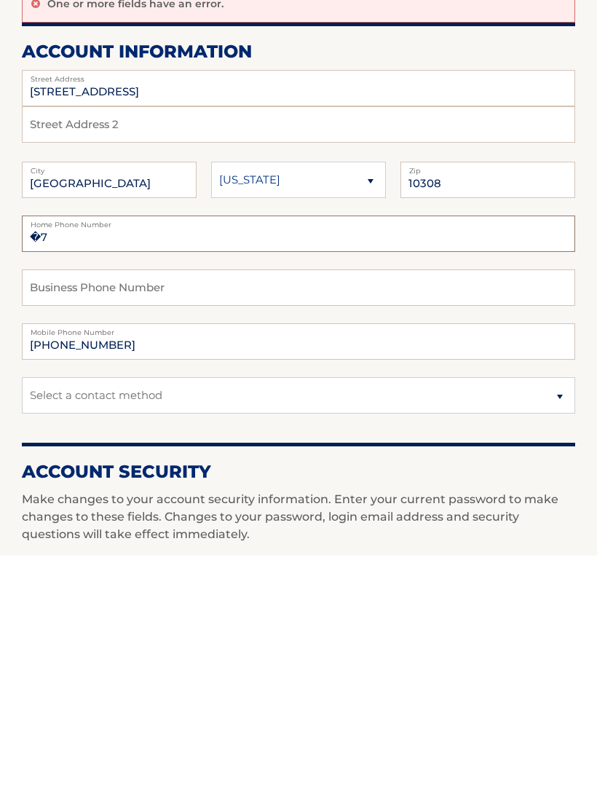
type input "�"
click at [552, 623] on select "Select a contact method Mobile Home" at bounding box center [299, 641] width 554 height 36
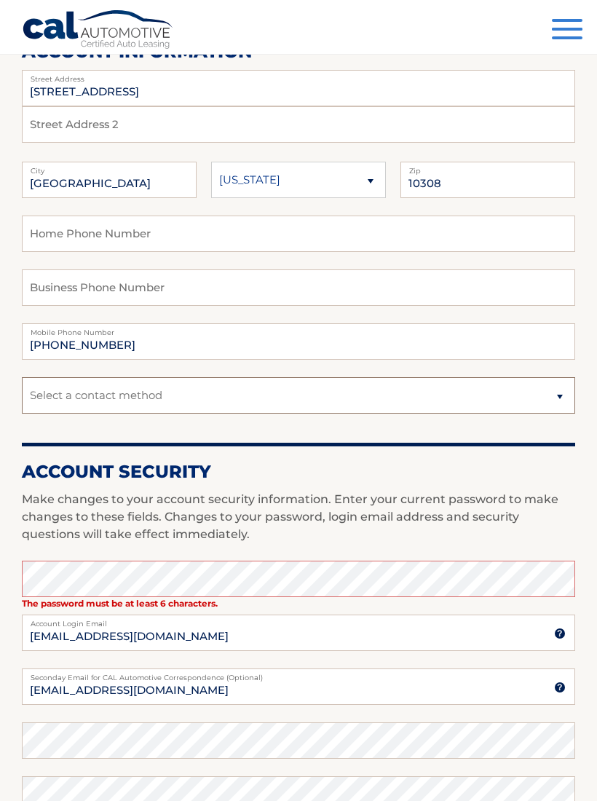
select select "1"
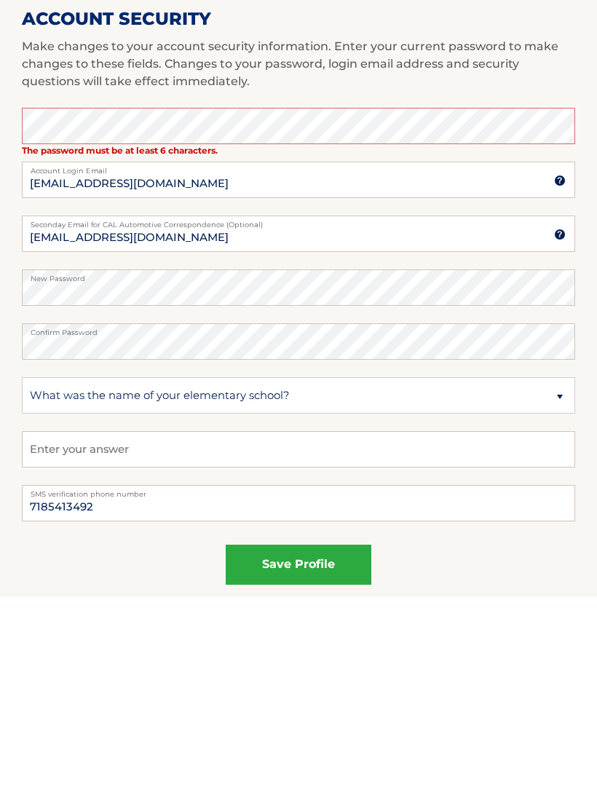
scroll to position [612, 0]
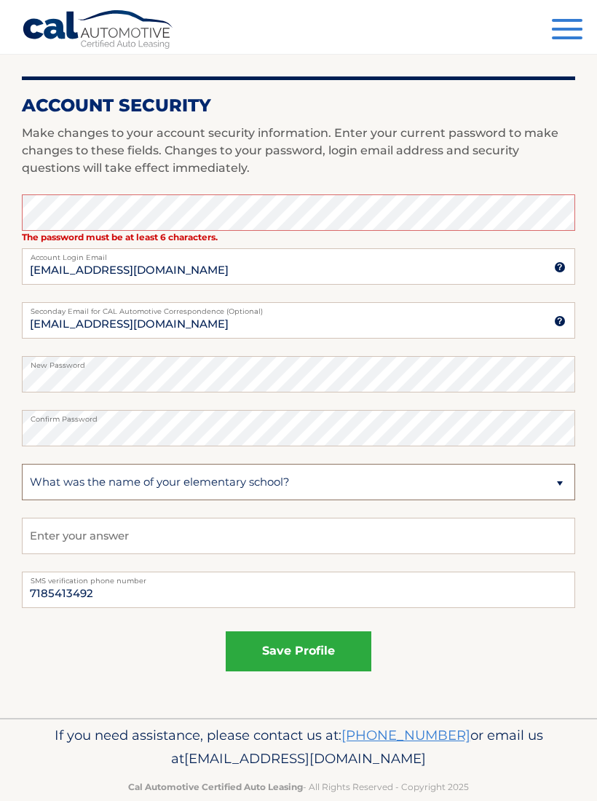
click at [299, 484] on select "Select a question What was the name of your elementary school? What is your mot…" at bounding box center [299, 482] width 554 height 36
click at [139, 550] on input "text" at bounding box center [299, 536] width 554 height 36
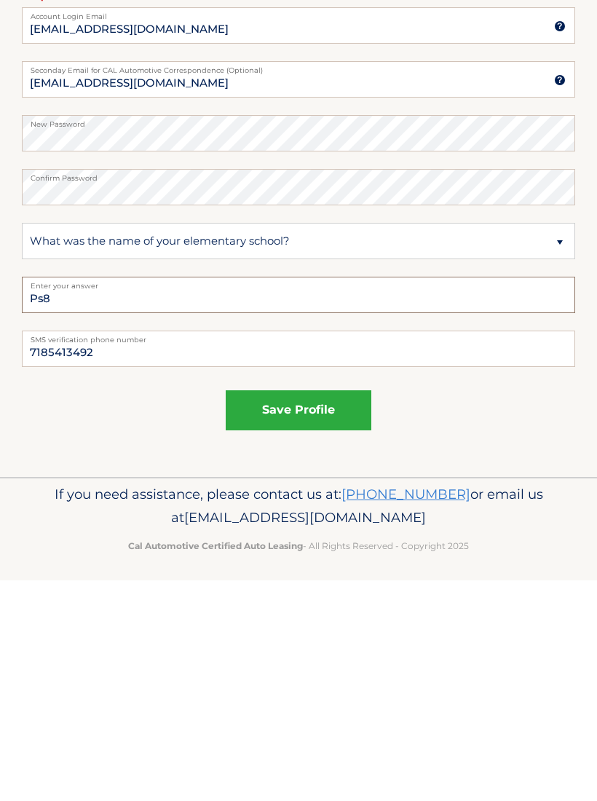
scroll to position [637, 0]
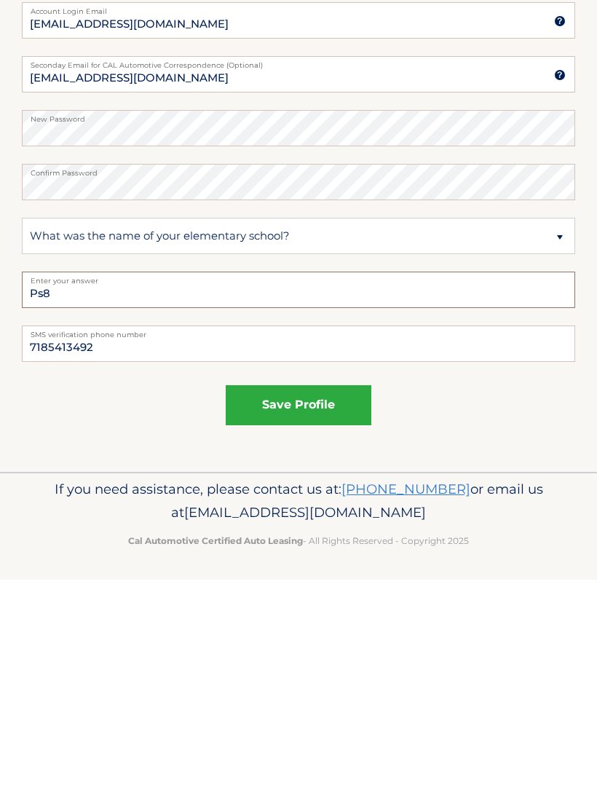
type input "Ps8"
click at [125, 547] on input "7185413492" at bounding box center [299, 565] width 554 height 36
type input "[PHONE_NUMBER]"
click at [333, 607] on button "save profile" at bounding box center [299, 627] width 146 height 40
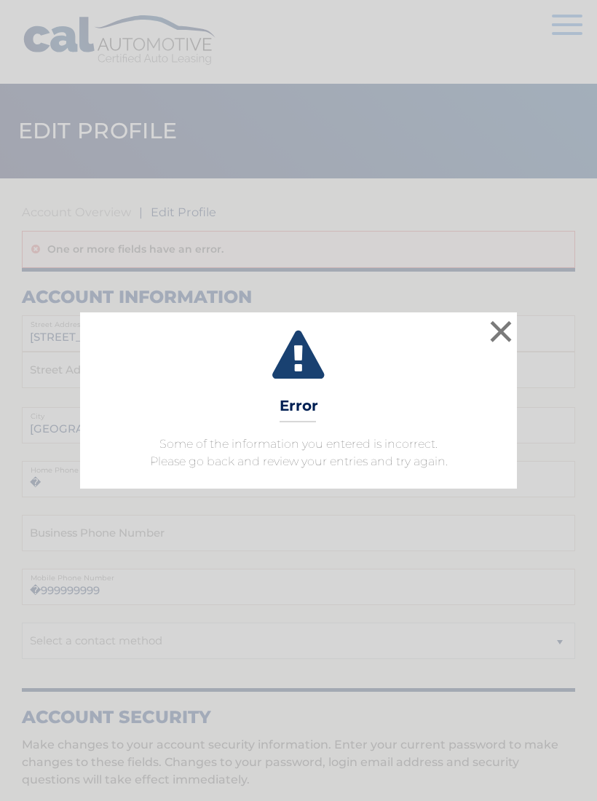
click at [495, 324] on button "×" at bounding box center [501, 331] width 29 height 29
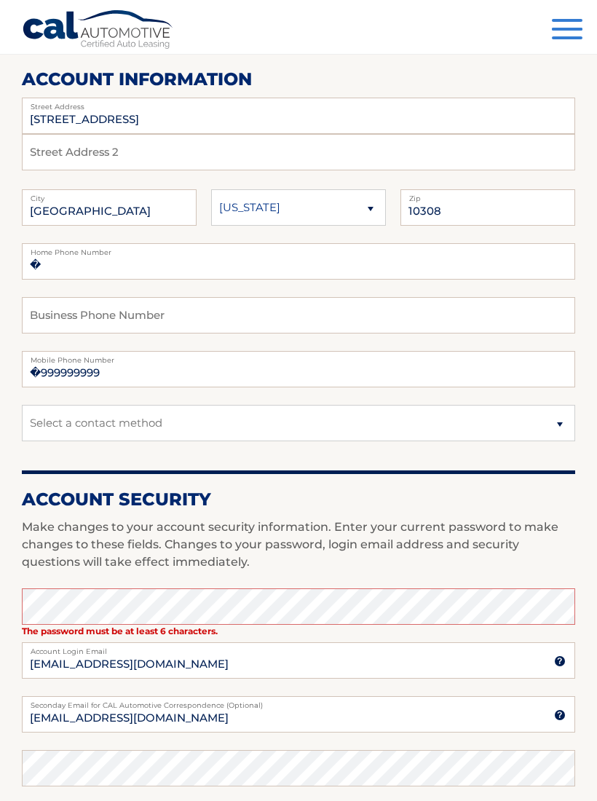
scroll to position [235, 0]
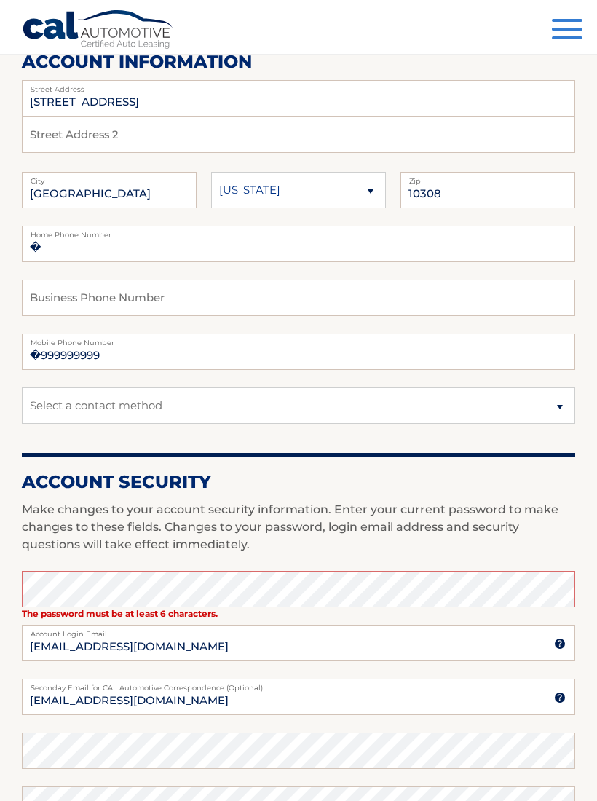
click at [558, 36] on span "button" at bounding box center [567, 37] width 31 height 3
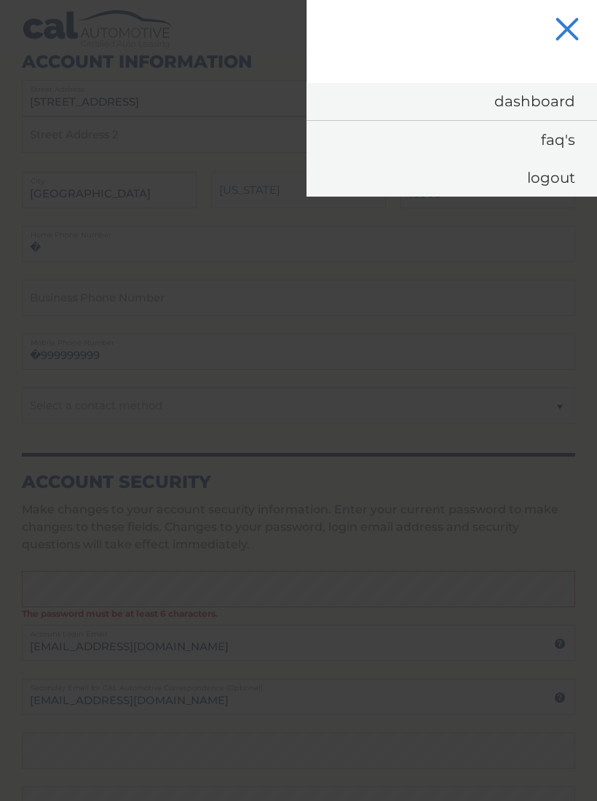
click at [557, 144] on link "FAQ's" at bounding box center [452, 140] width 291 height 38
